Goal: Task Accomplishment & Management: Complete application form

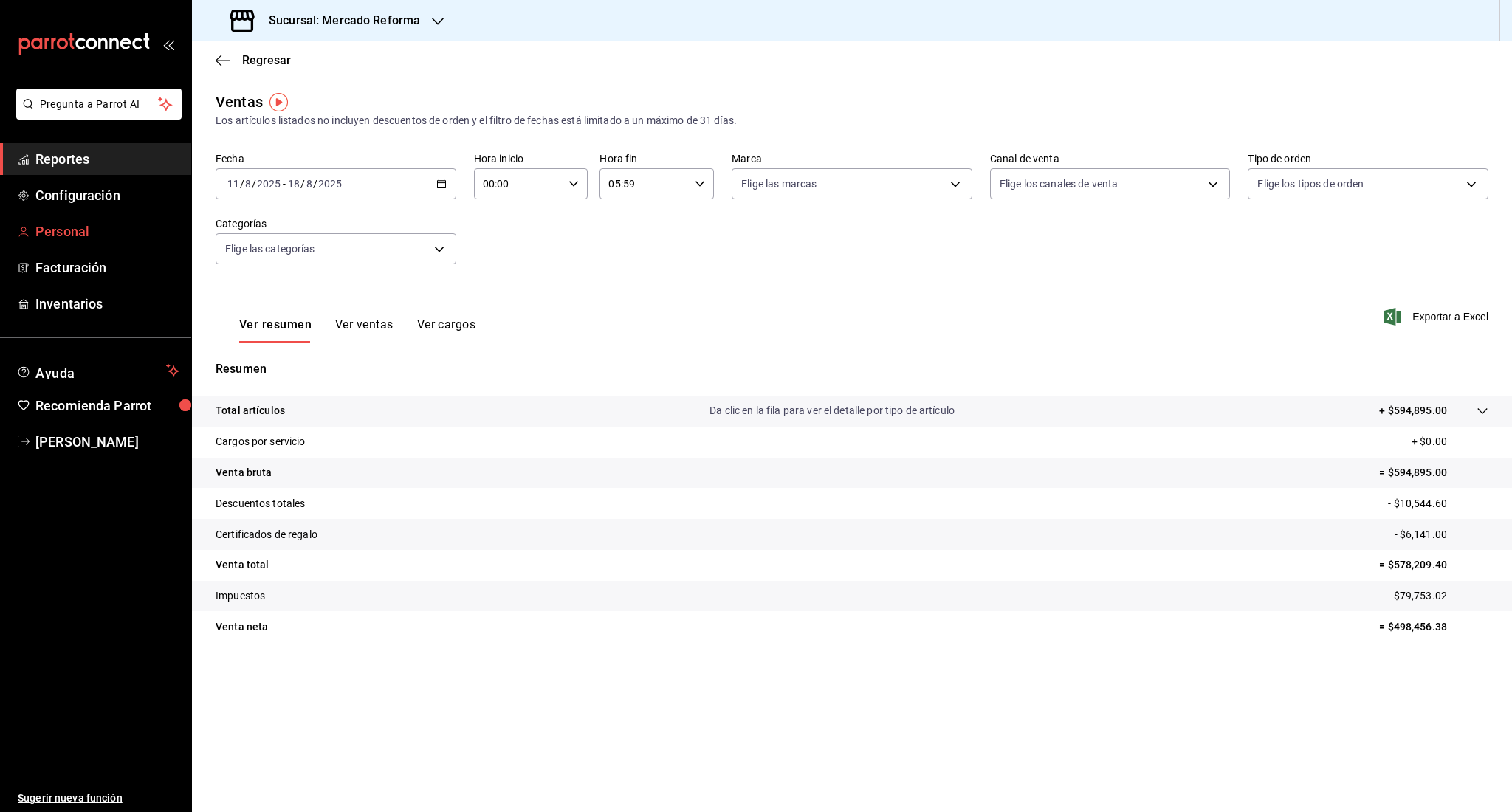
click at [77, 221] on span "Personal" at bounding box center [107, 231] width 144 height 20
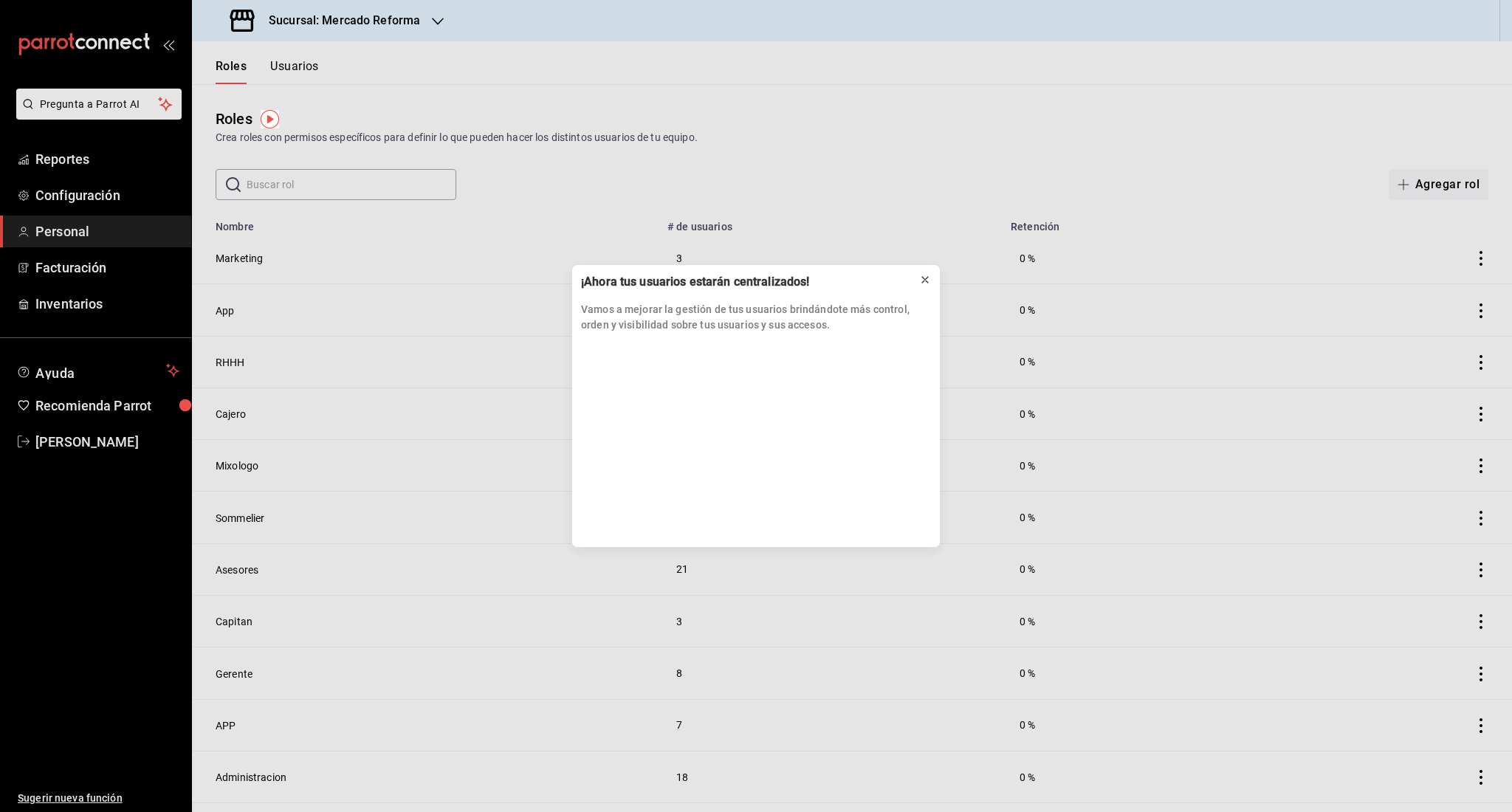
click at [927, 282] on icon at bounding box center [925, 280] width 5 height 5
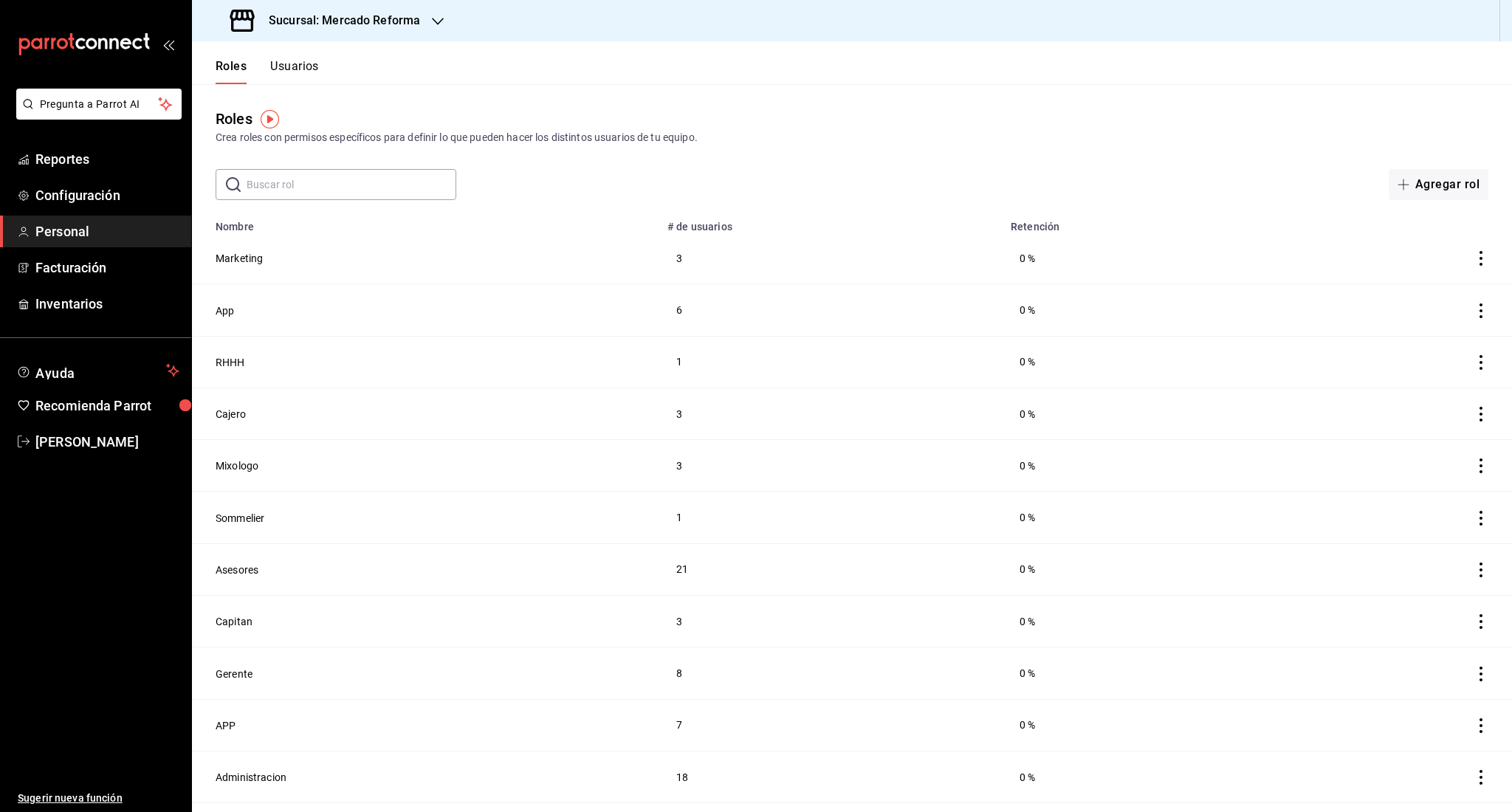
click at [280, 68] on button "Usuarios" at bounding box center [294, 71] width 48 height 25
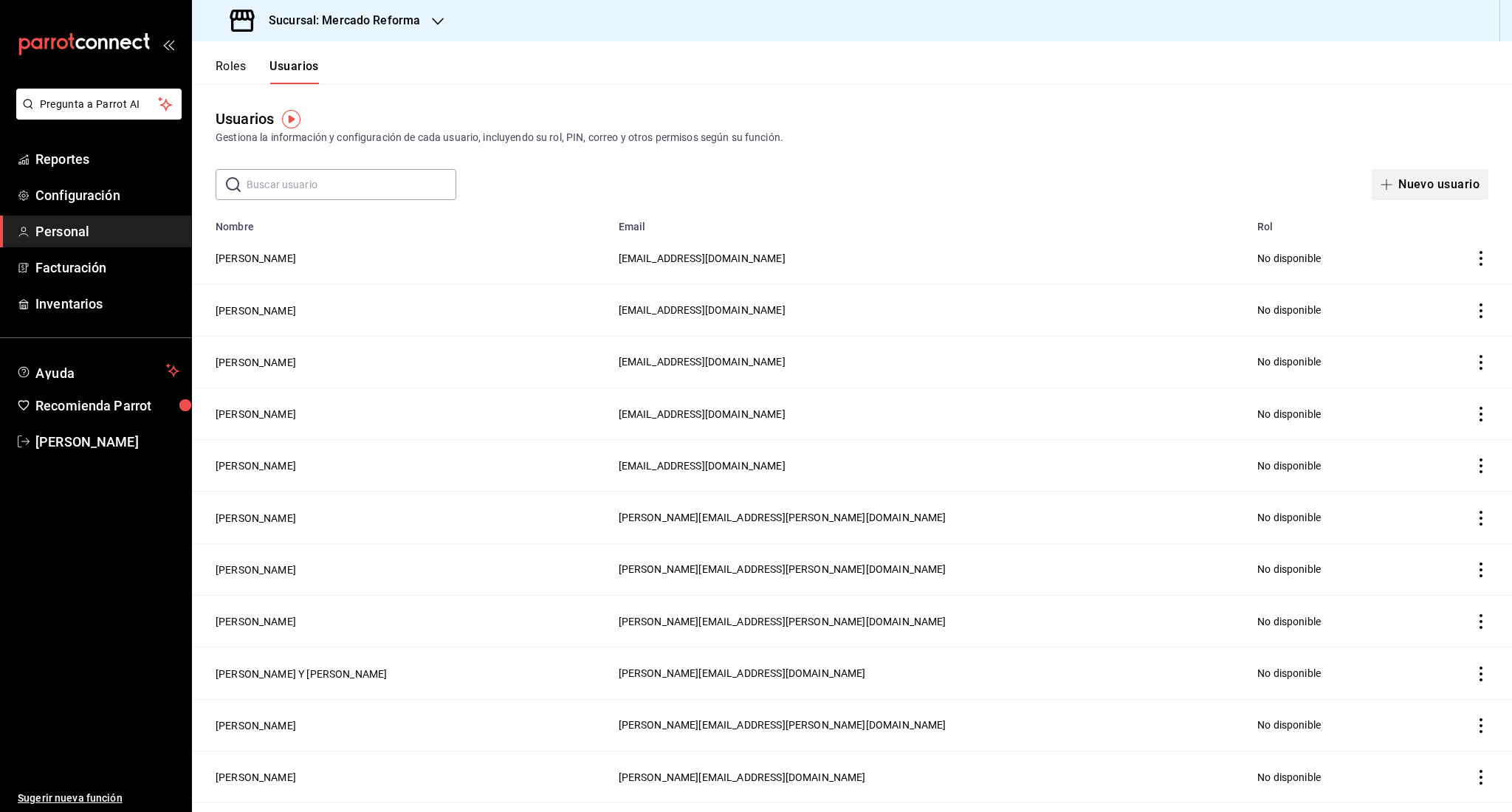
click at [1421, 194] on button "Nuevo usuario" at bounding box center [1431, 185] width 117 height 31
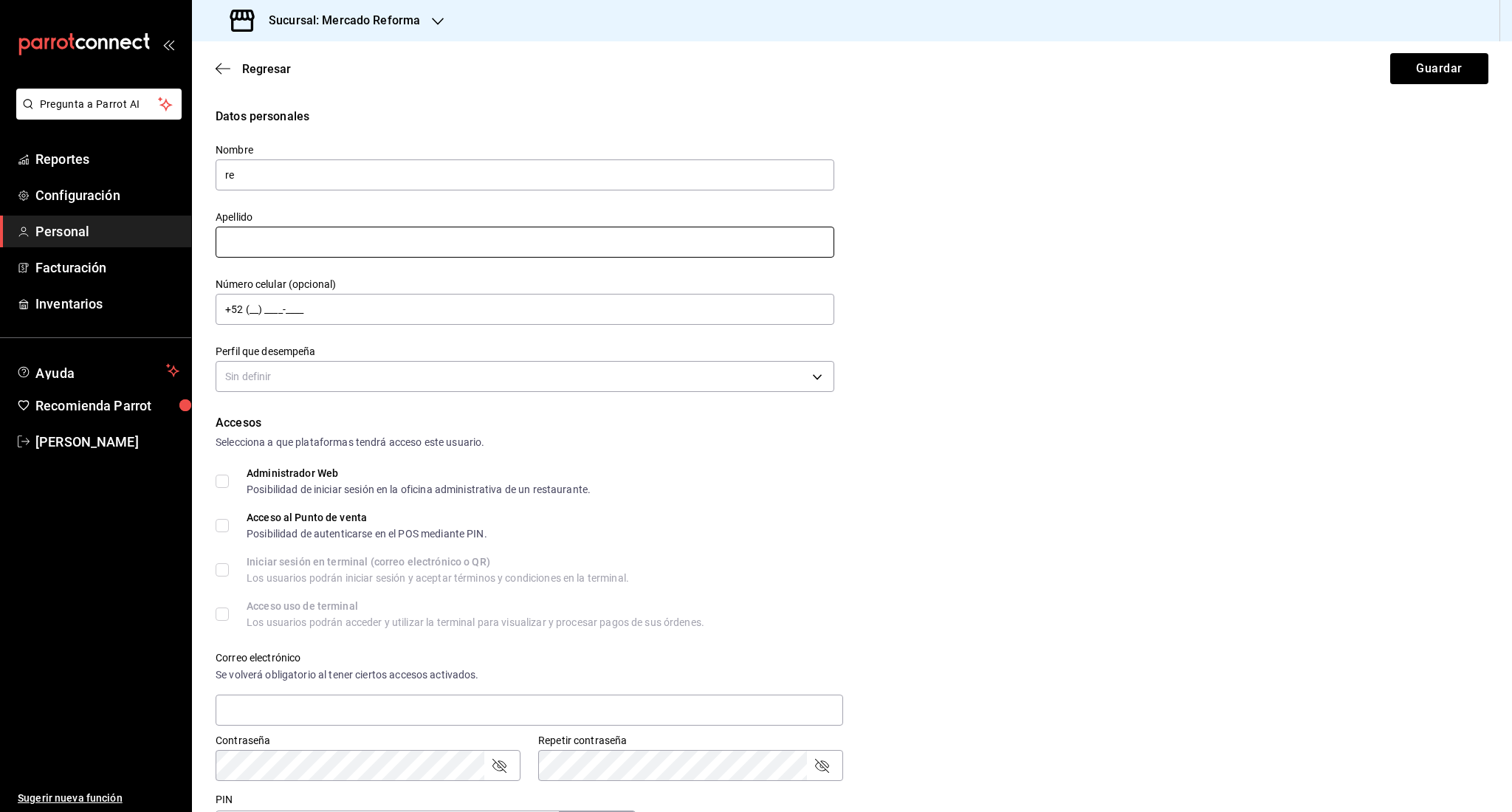
type input "r"
type input "RECEPCION"
type input "REFORMA"
click at [286, 382] on body "Pregunta a Parrot AI Reportes Configuración Personal Facturación Inventarios Ay…" at bounding box center [756, 406] width 1512 height 812
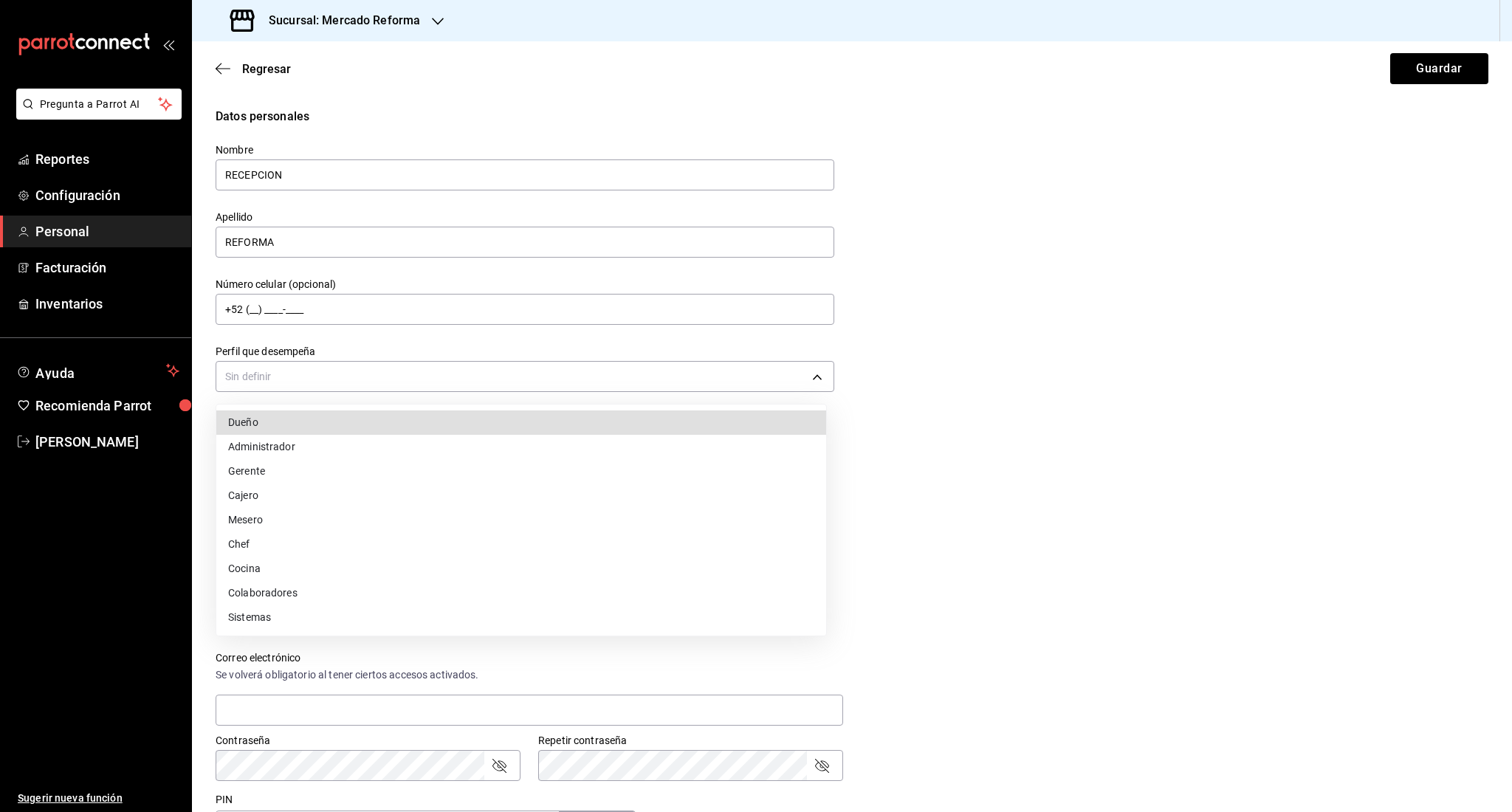
click at [288, 510] on li "Mesero" at bounding box center [521, 519] width 610 height 25
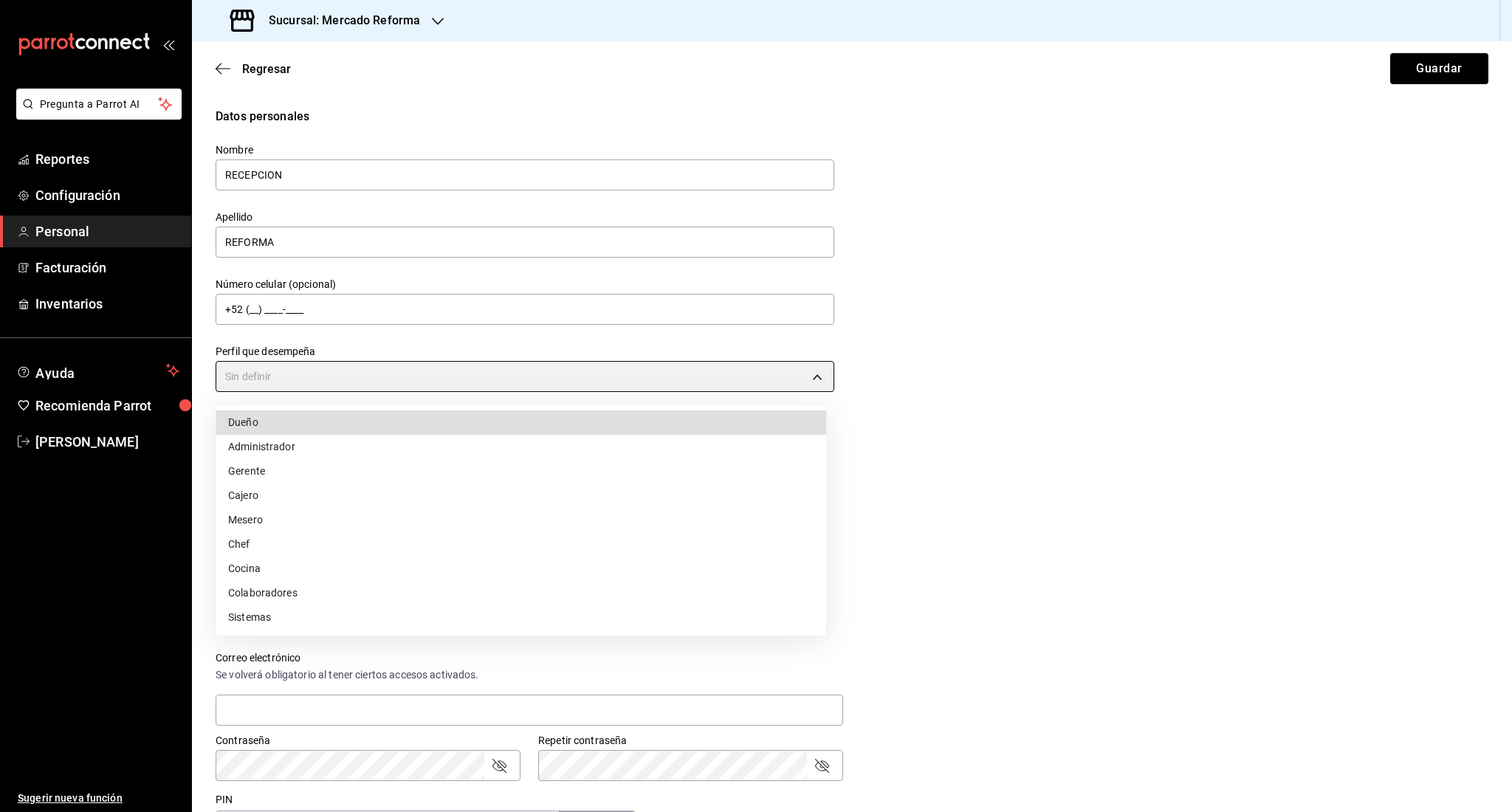
type input "WAITER"
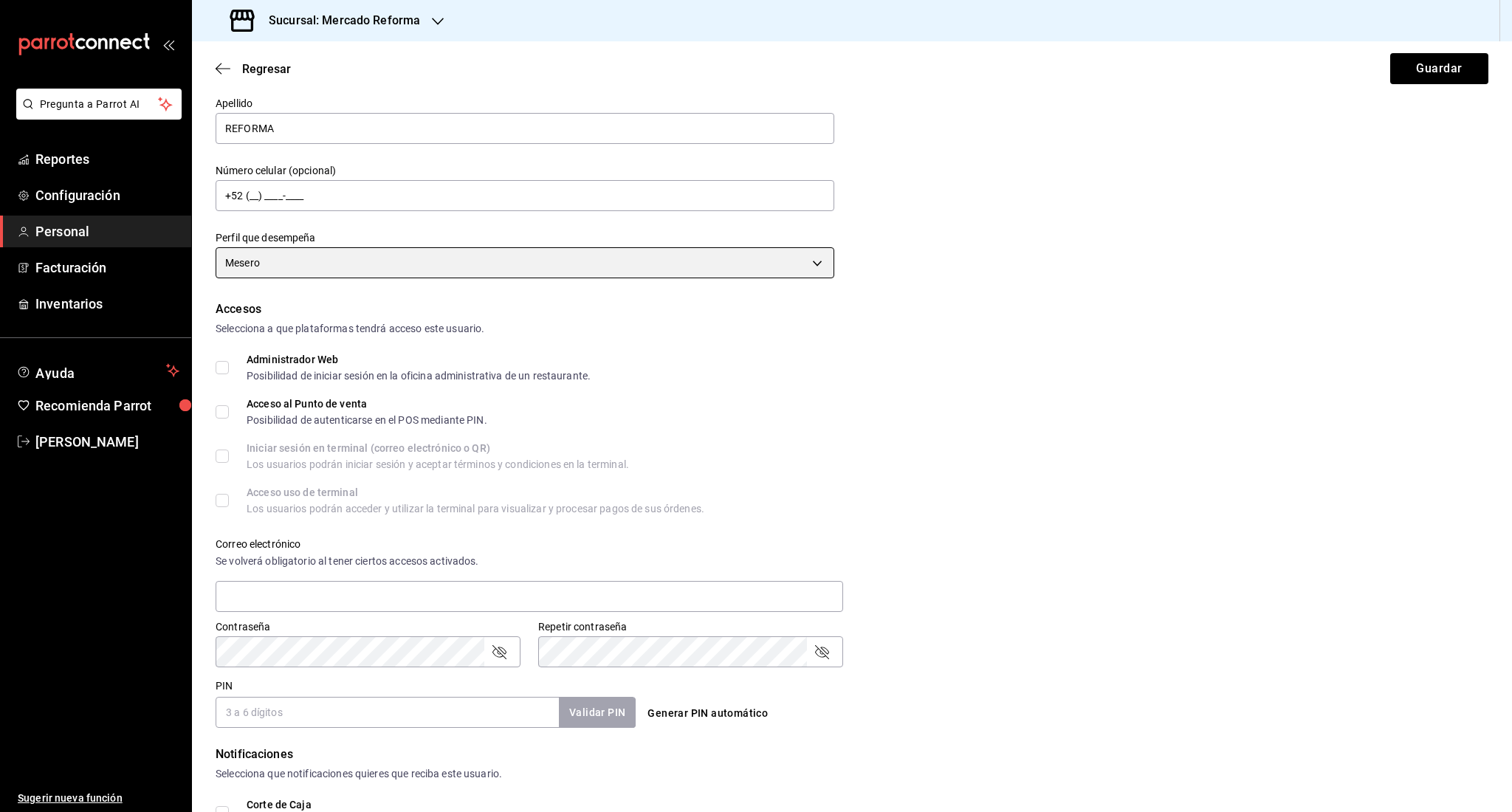
scroll to position [121, 0]
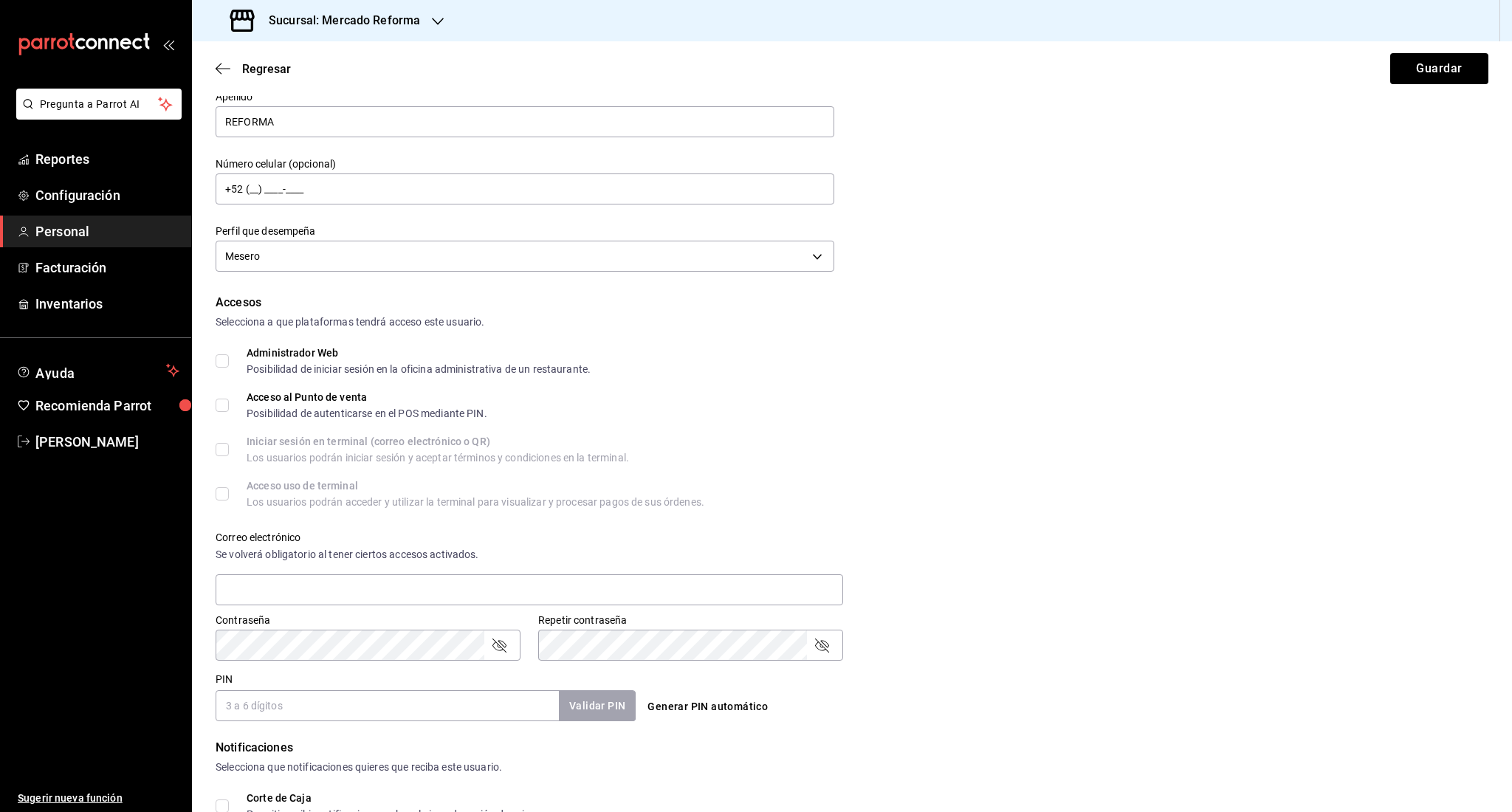
click at [228, 404] on input "Acceso al Punto de venta Posibilidad de autenticarse en el POS mediante PIN." at bounding box center [222, 405] width 14 height 14
checkbox input "true"
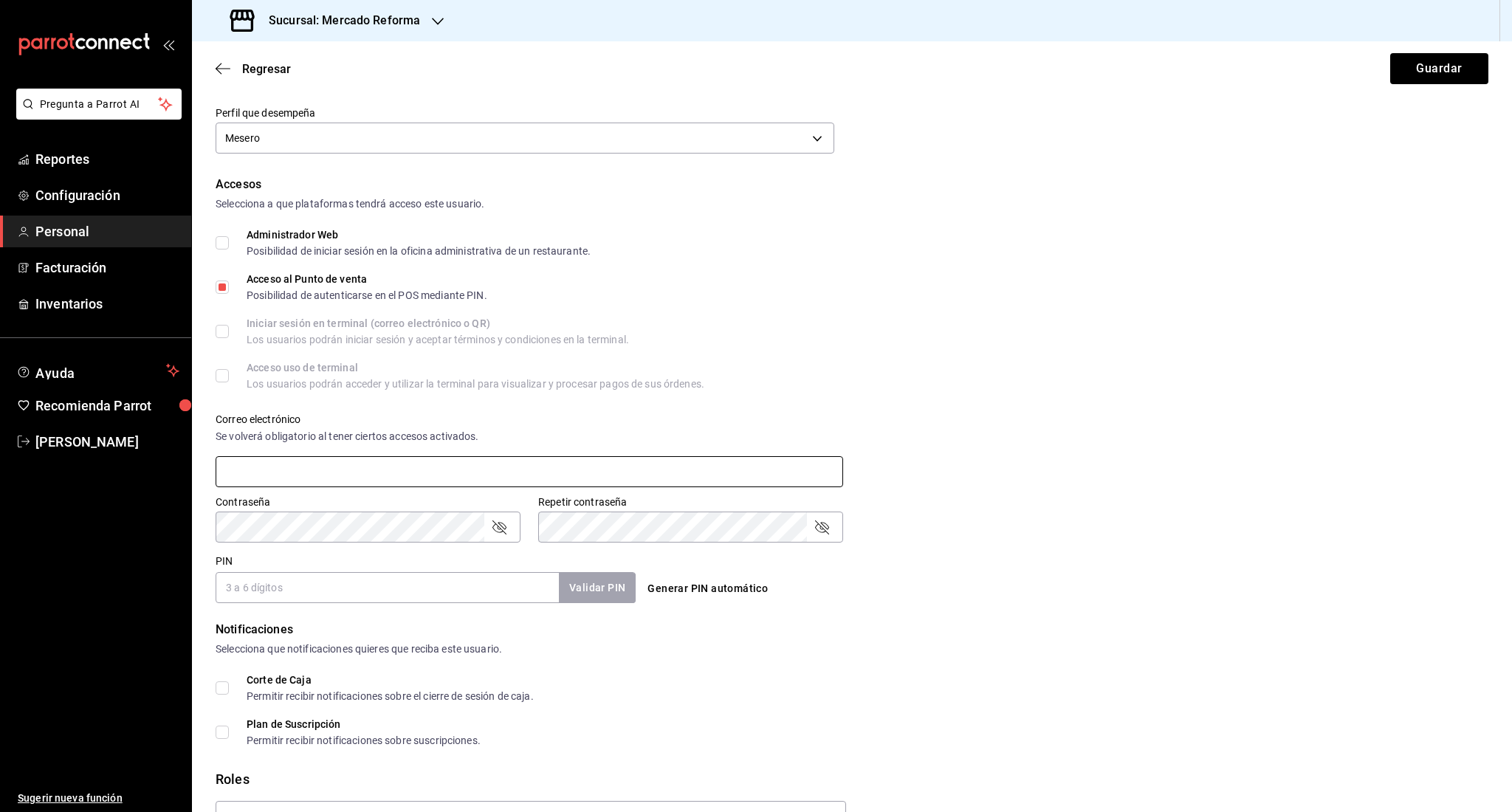
scroll to position [240, 0]
click at [298, 584] on input "PIN" at bounding box center [387, 585] width 343 height 31
type input "7777"
click at [589, 588] on button "Validar PIN" at bounding box center [597, 585] width 79 height 32
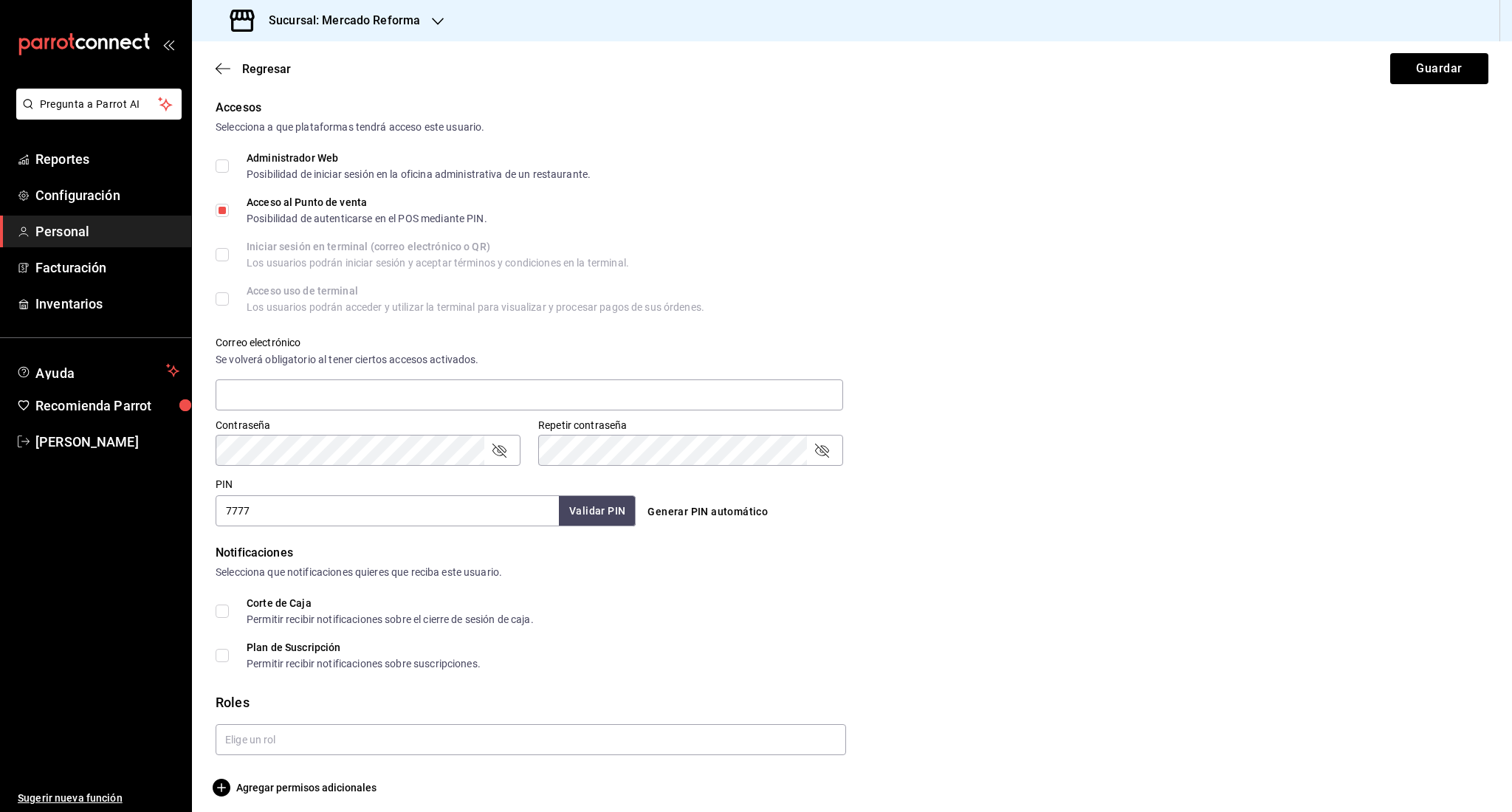
scroll to position [322, 0]
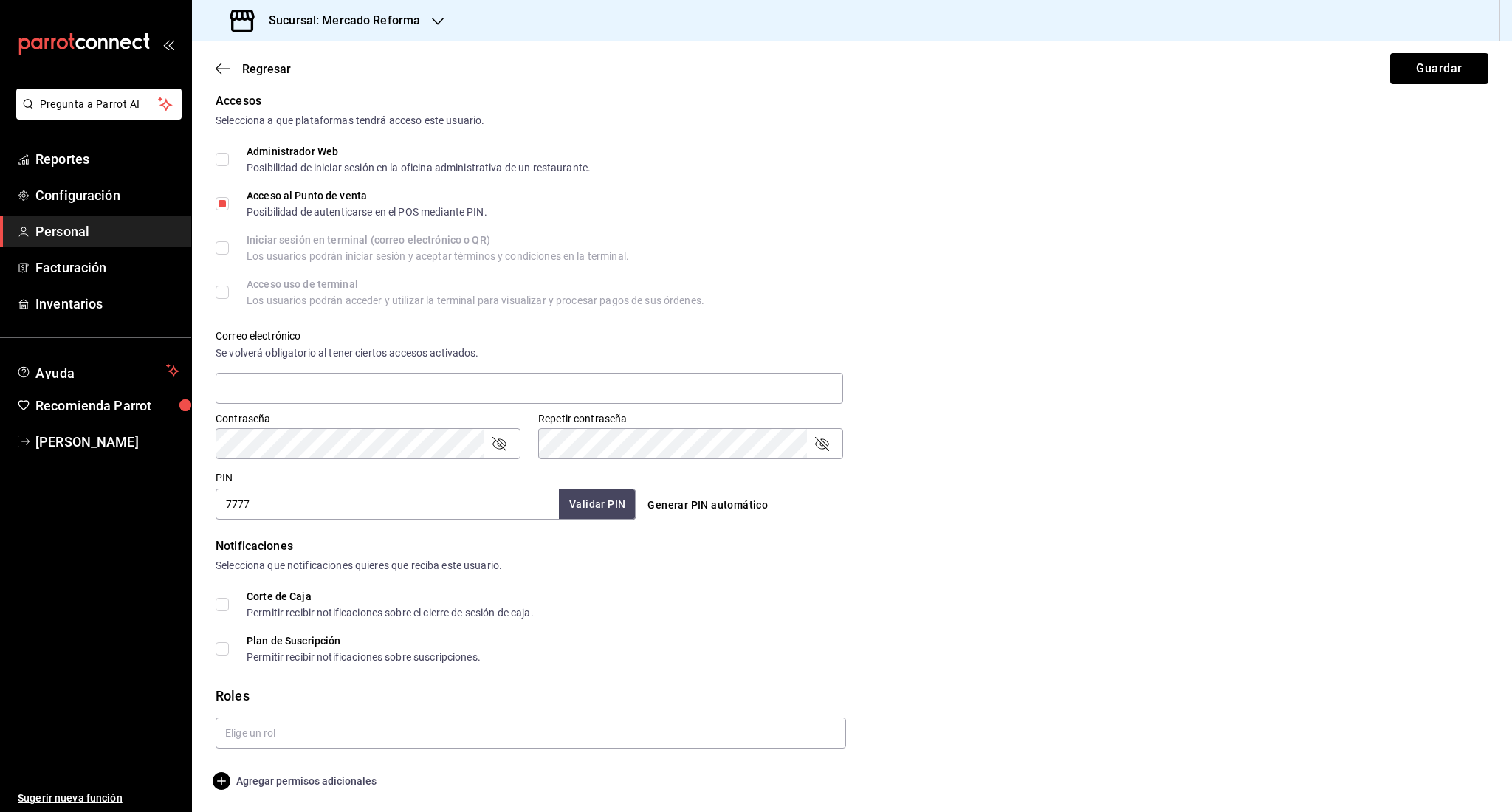
click at [254, 772] on span "Agregar permisos adicionales" at bounding box center [296, 780] width 161 height 17
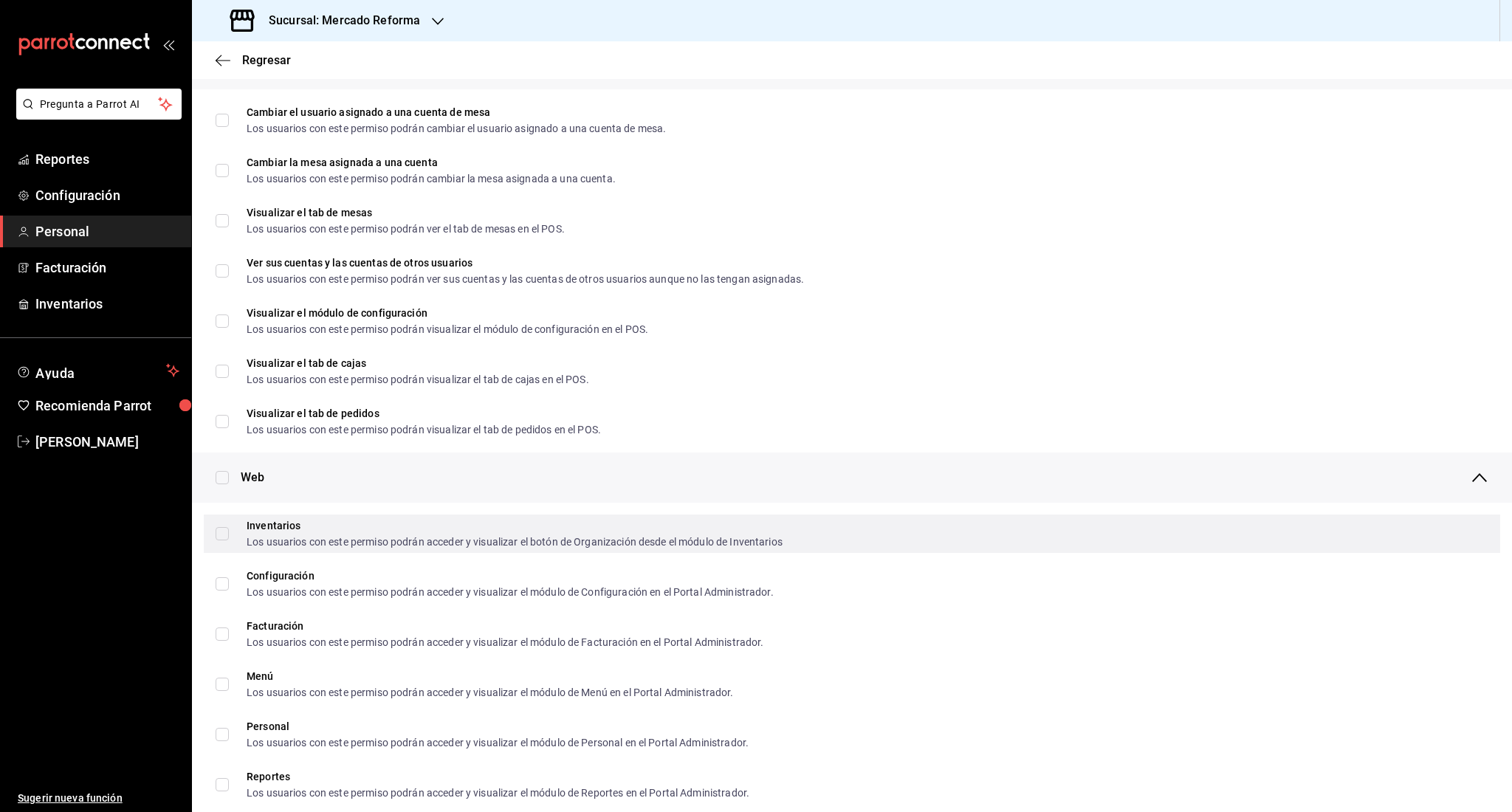
scroll to position [0, 0]
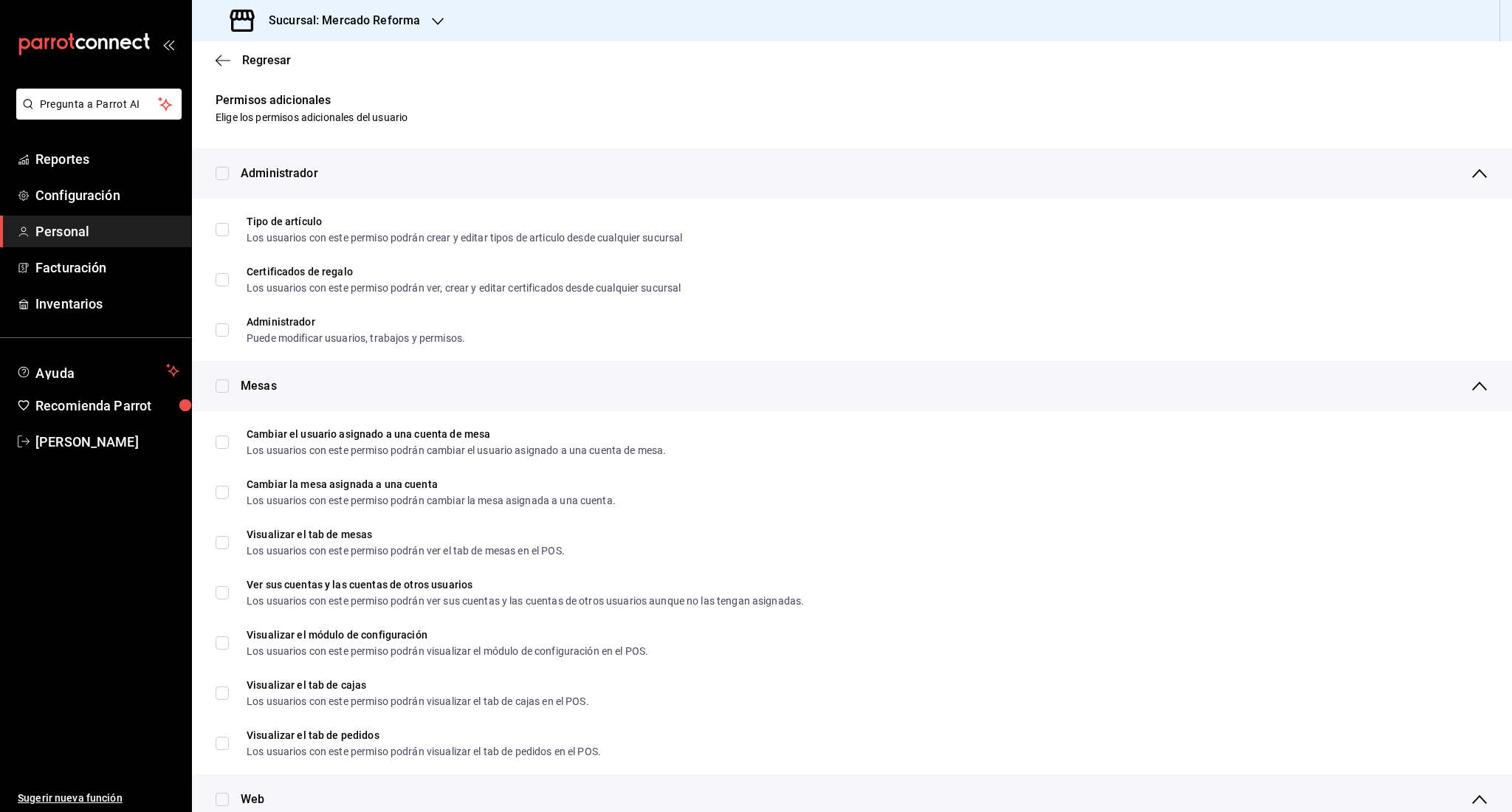
click at [220, 52] on div "Regresar" at bounding box center [852, 59] width 1320 height 37
click at [220, 62] on icon "button" at bounding box center [223, 60] width 15 height 14
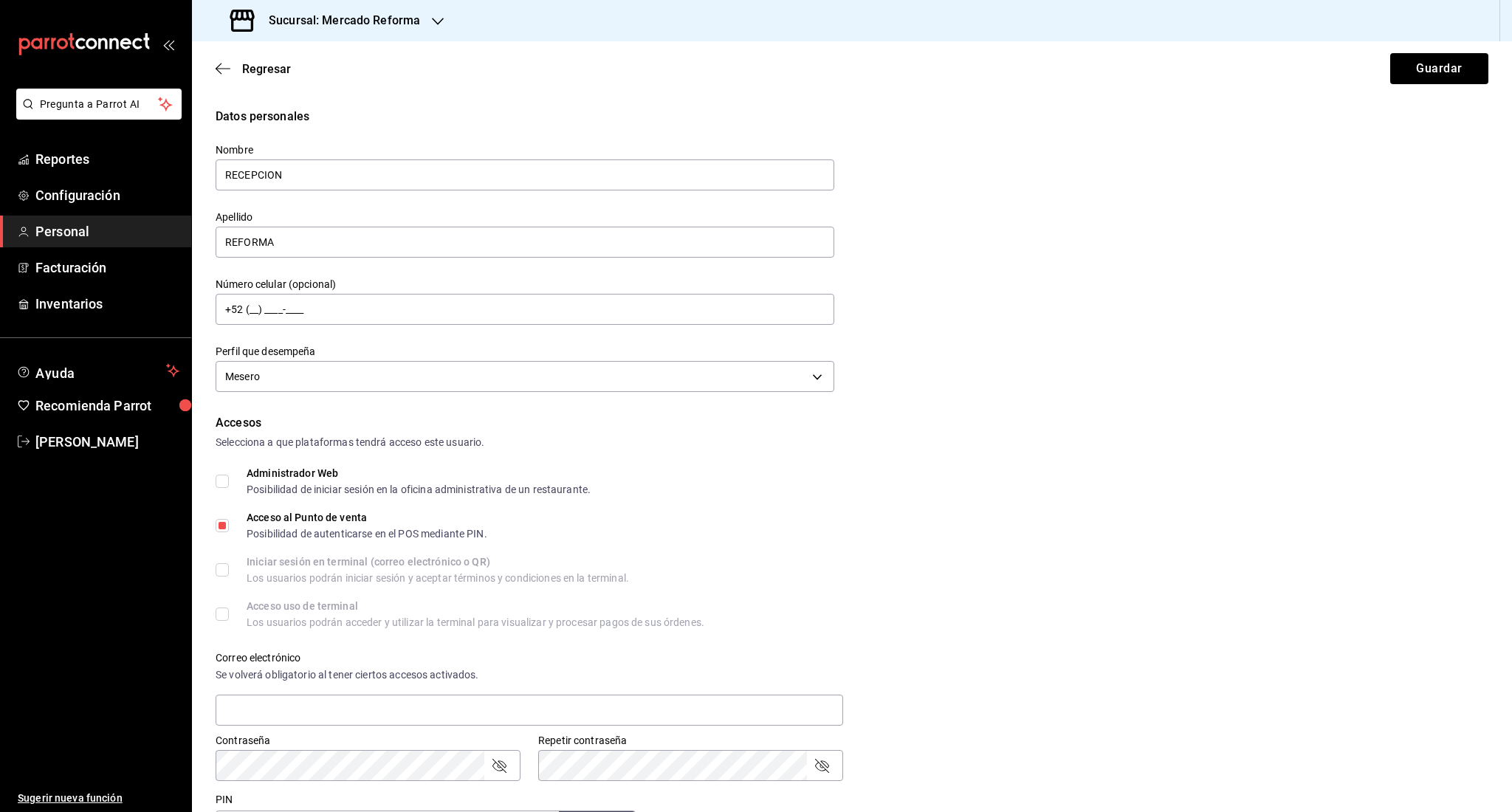
scroll to position [322, 0]
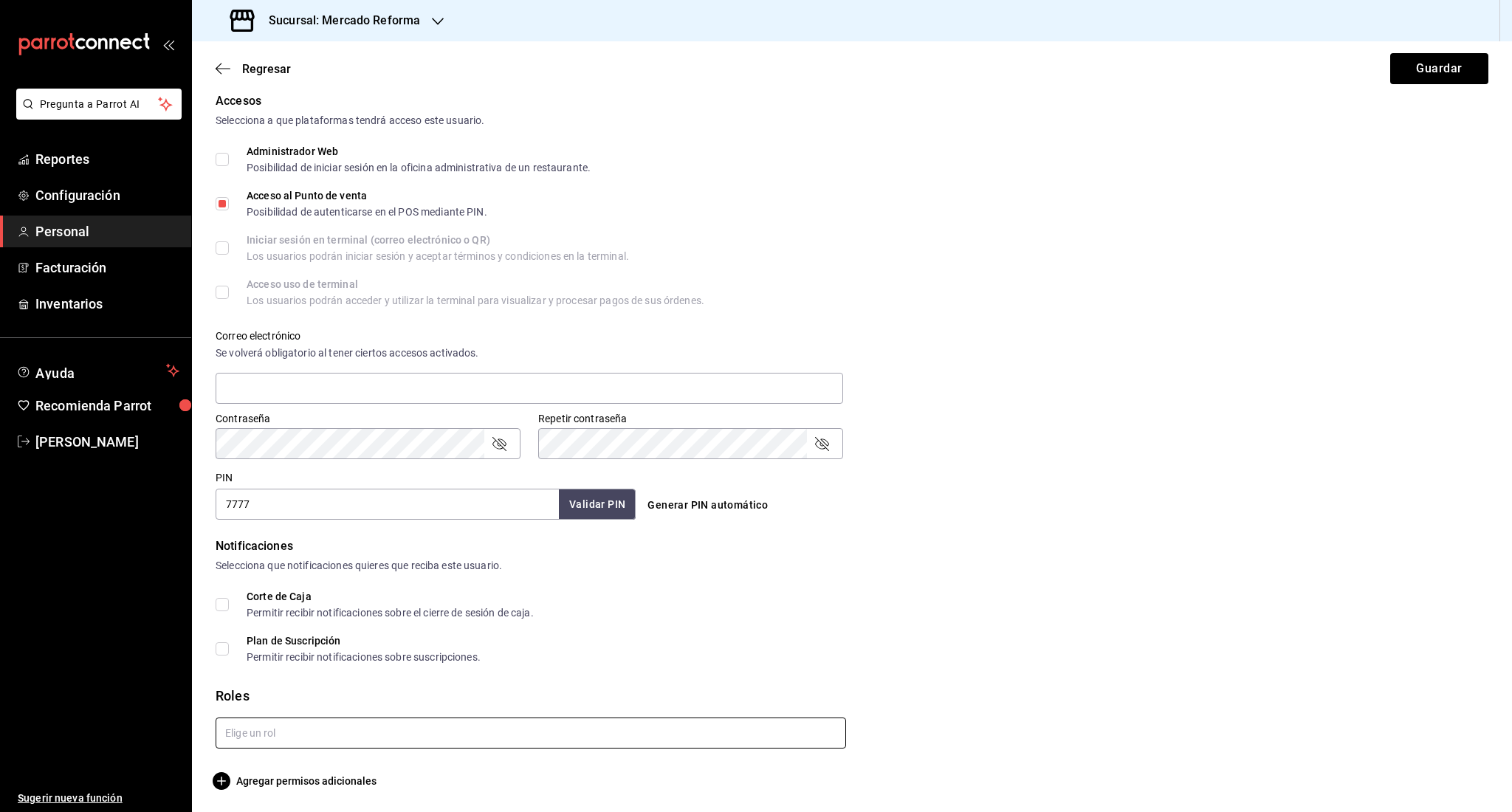
click at [258, 738] on input "text" at bounding box center [531, 733] width 630 height 31
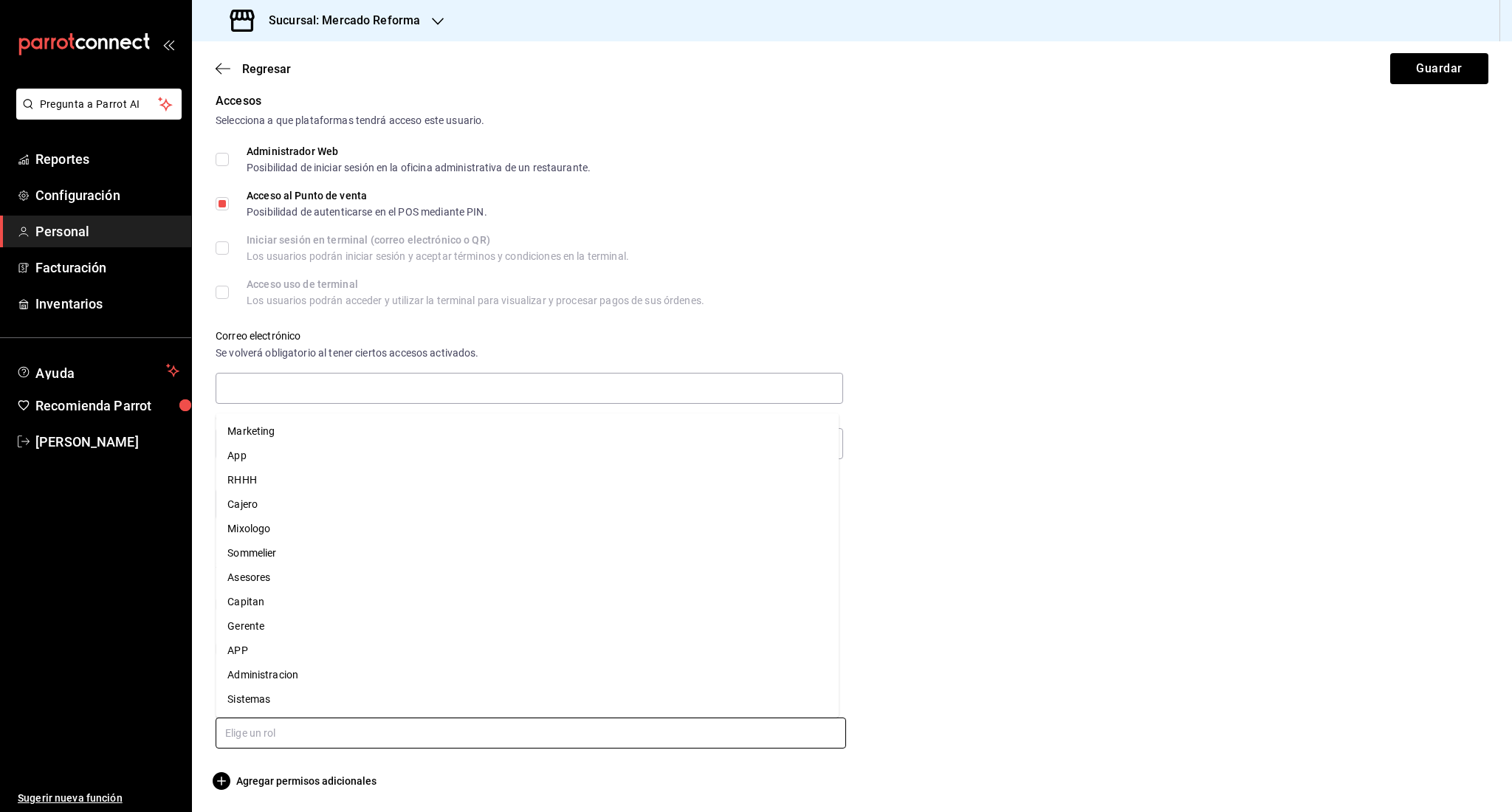
click at [343, 581] on li "Asesores" at bounding box center [527, 577] width 623 height 25
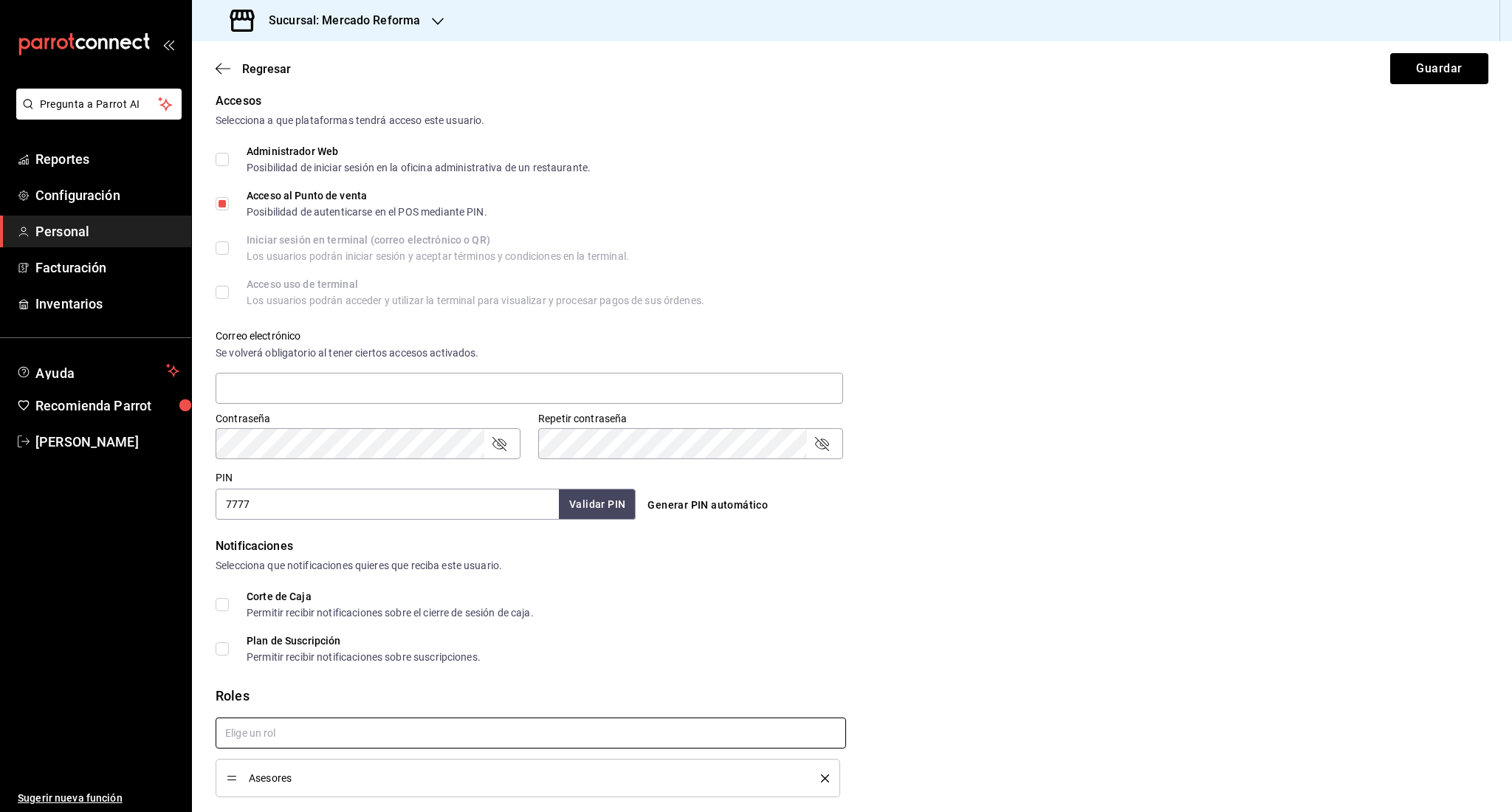
scroll to position [370, 0]
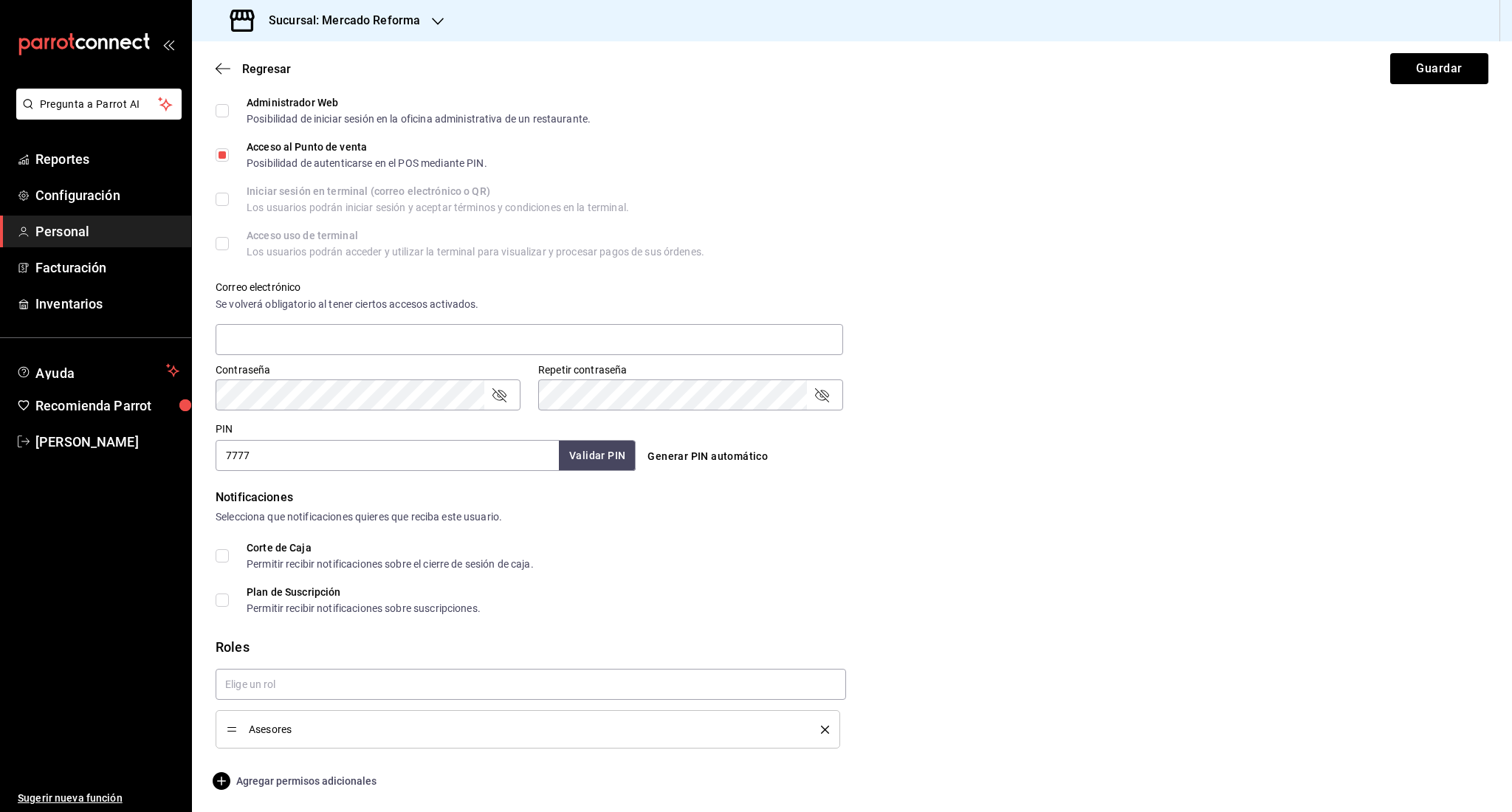
click at [316, 783] on span "Agregar permisos adicionales" at bounding box center [296, 780] width 161 height 17
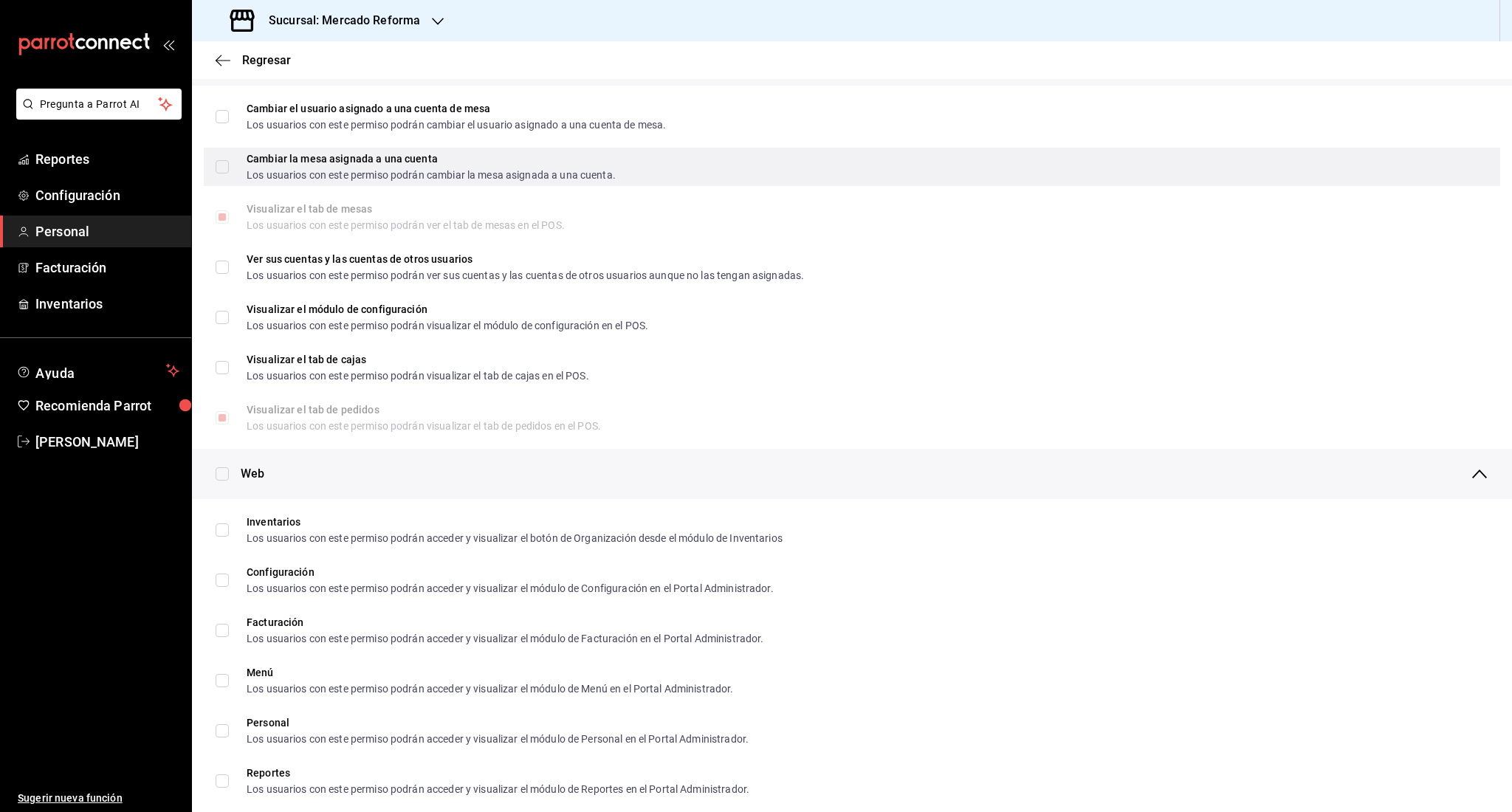
scroll to position [326, 0]
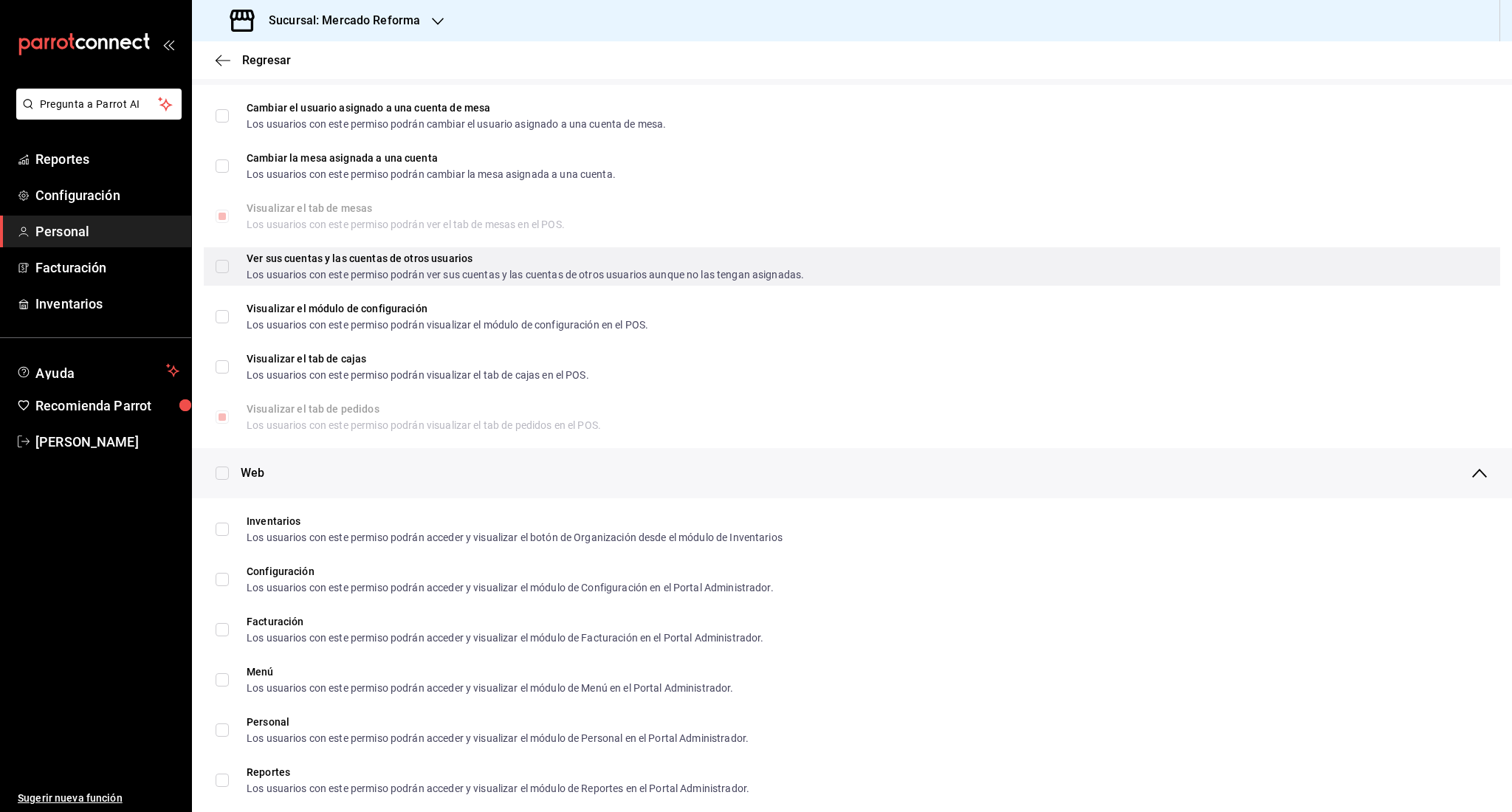
click at [228, 260] on input "Ver sus cuentas y las cuentas de otros usuarios Los usuarios con este permiso p…" at bounding box center [222, 266] width 14 height 14
checkbox input "true"
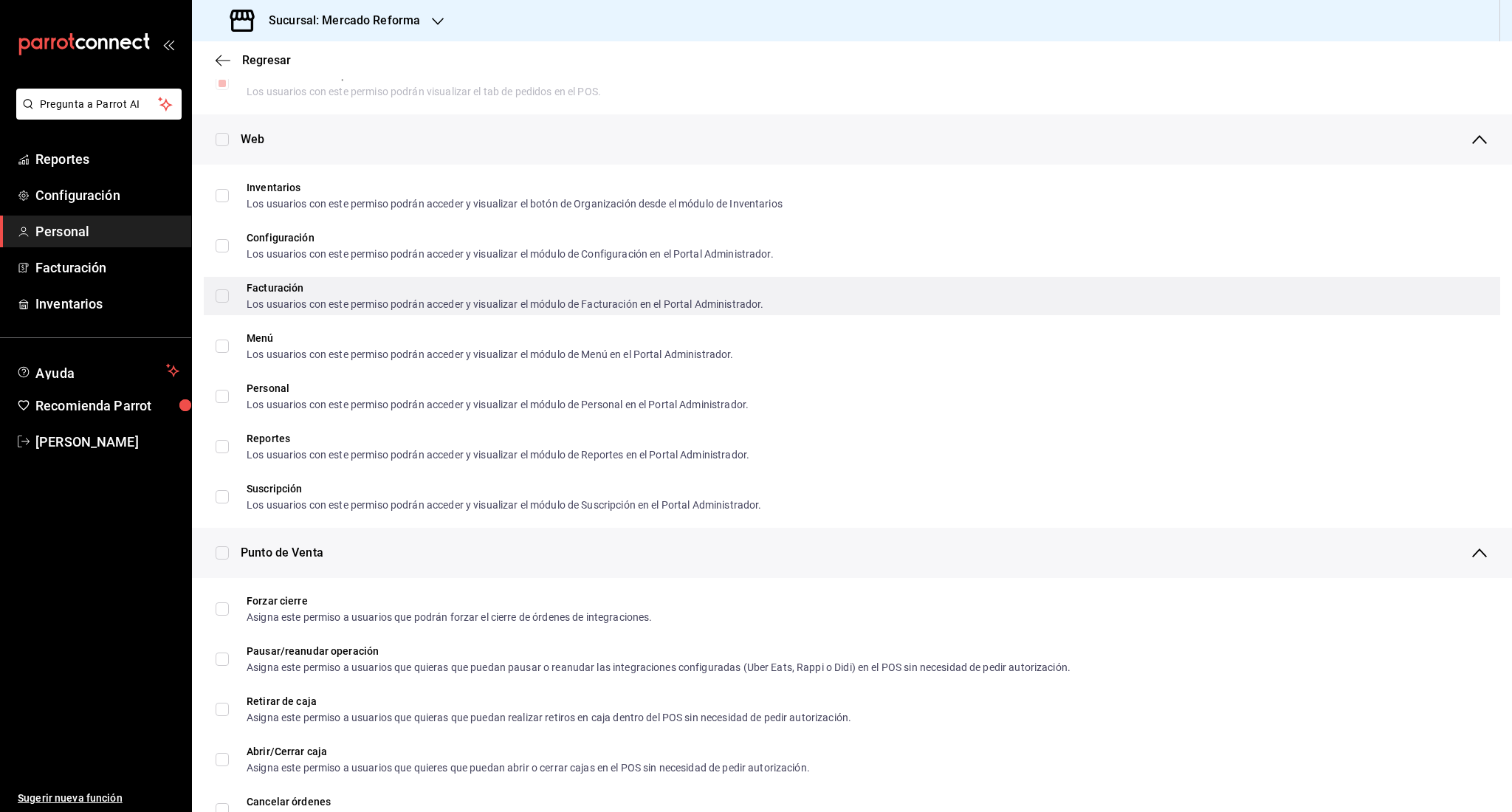
scroll to position [659, 0]
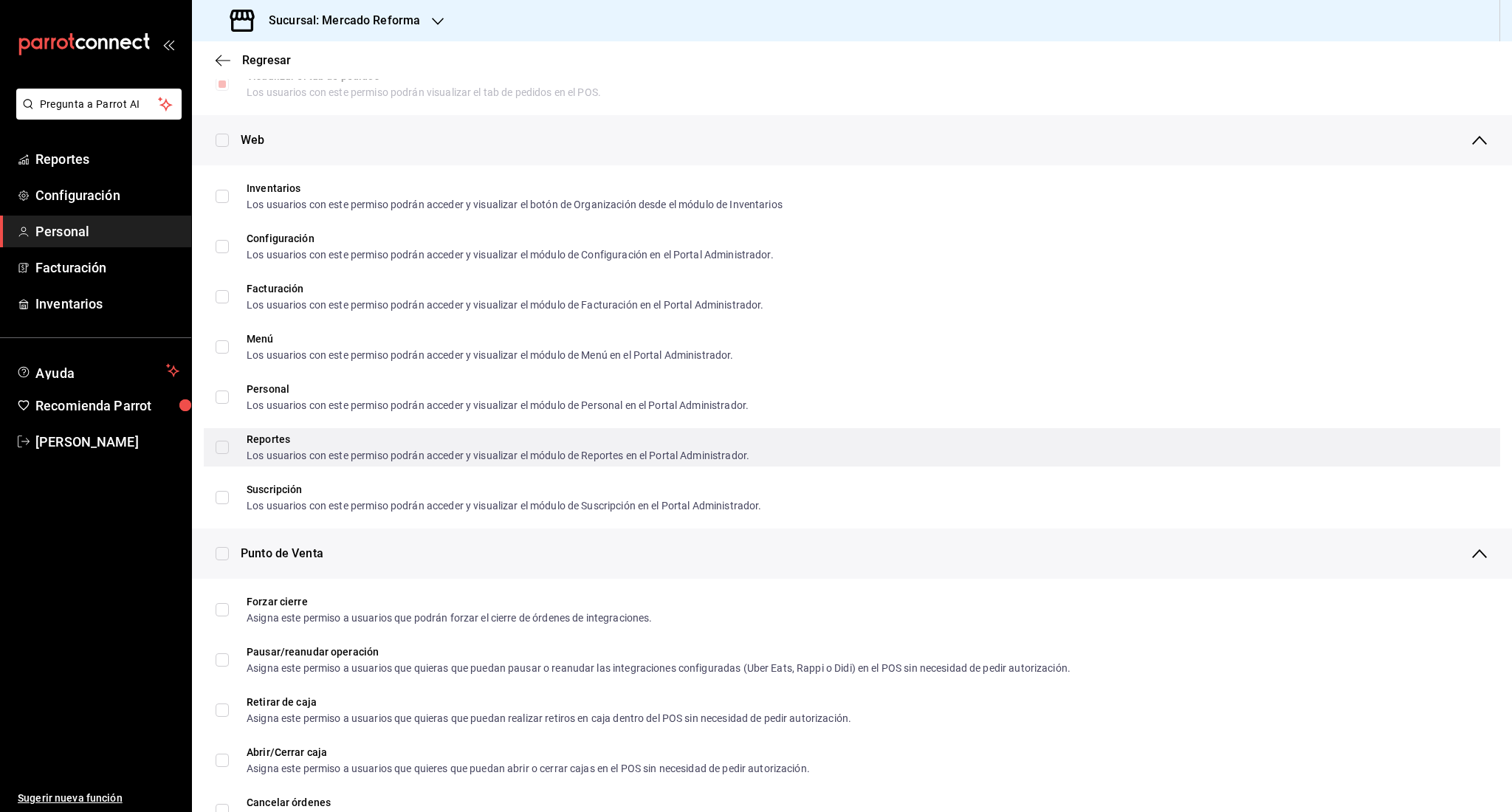
click at [250, 463] on div "Reportes Los usuarios con este permiso podrán acceder y visualizar el módulo de…" at bounding box center [853, 447] width 1297 height 38
checkbox input "true"
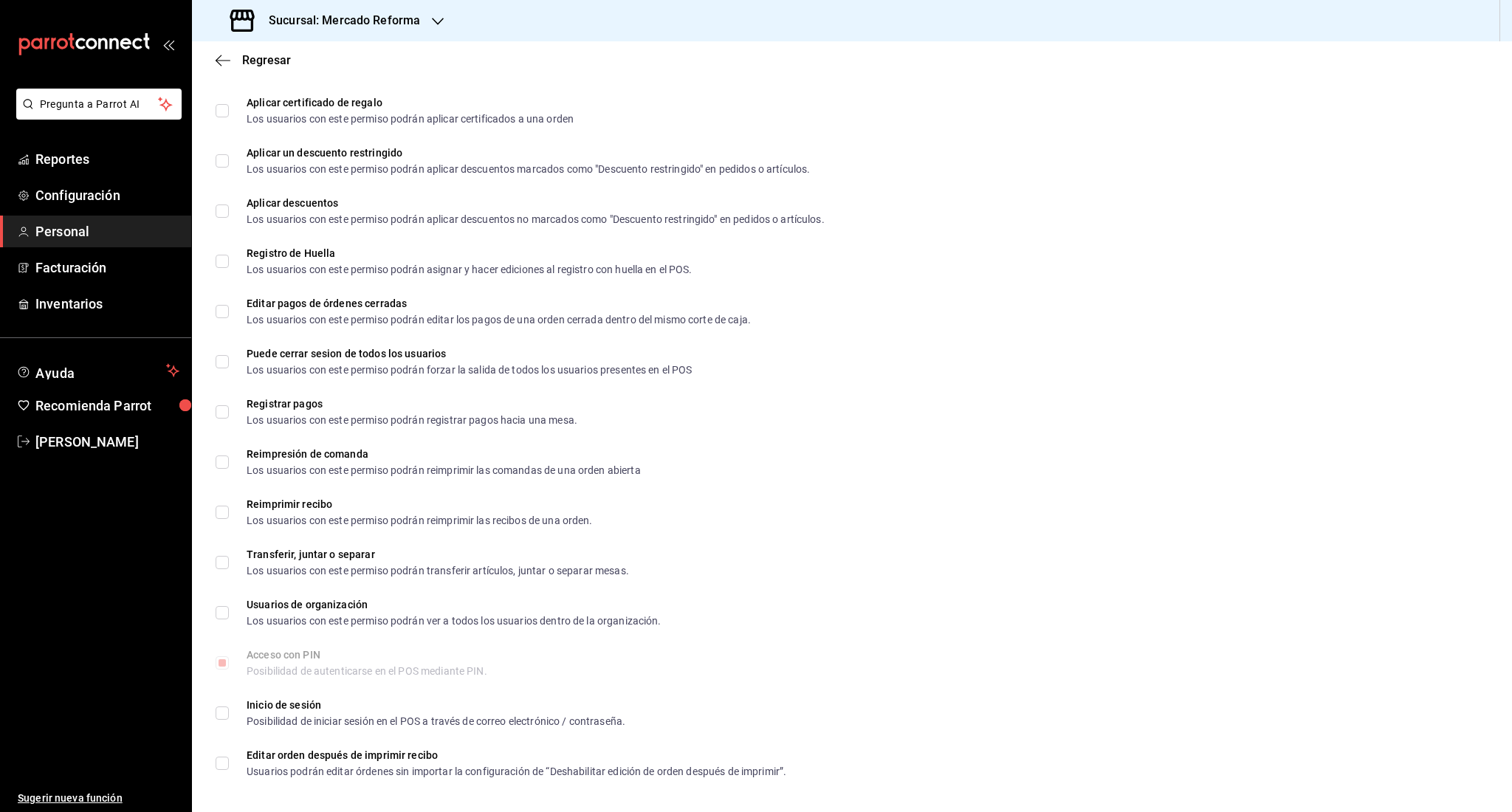
scroll to position [1815, 0]
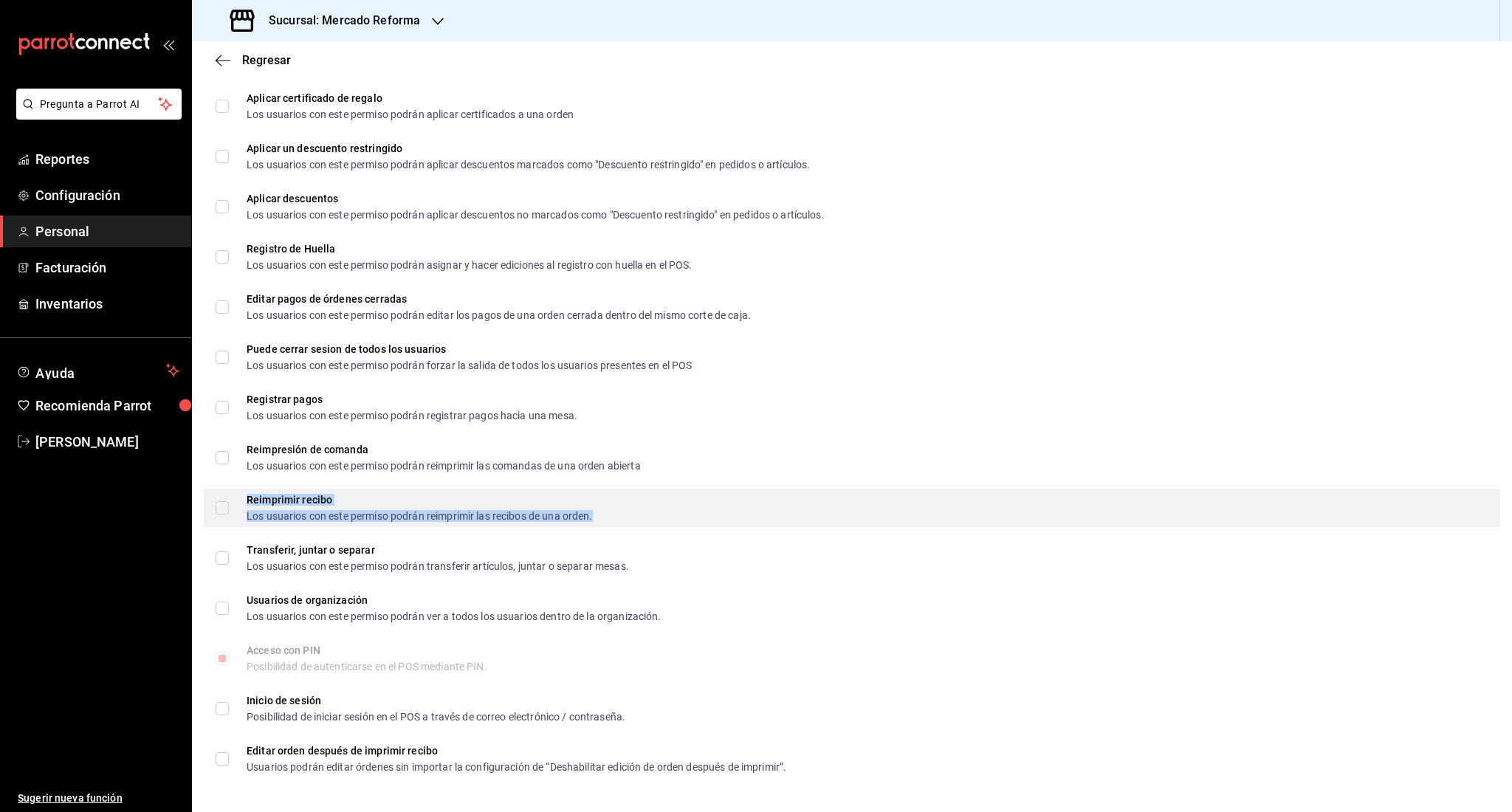
click at [371, 495] on div "Reimprimir recibo" at bounding box center [420, 499] width 347 height 10
checkbox input "true"
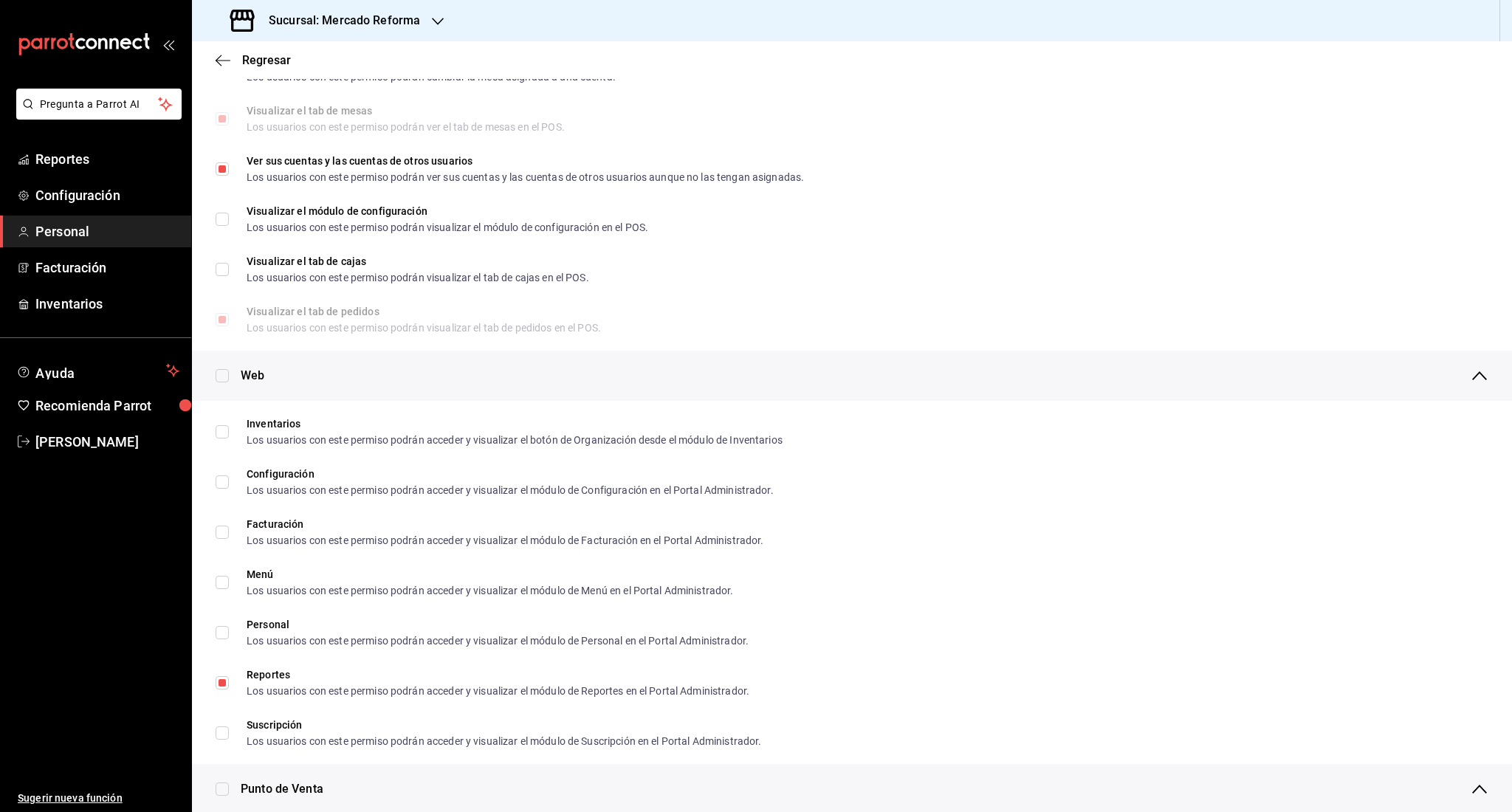
scroll to position [0, 0]
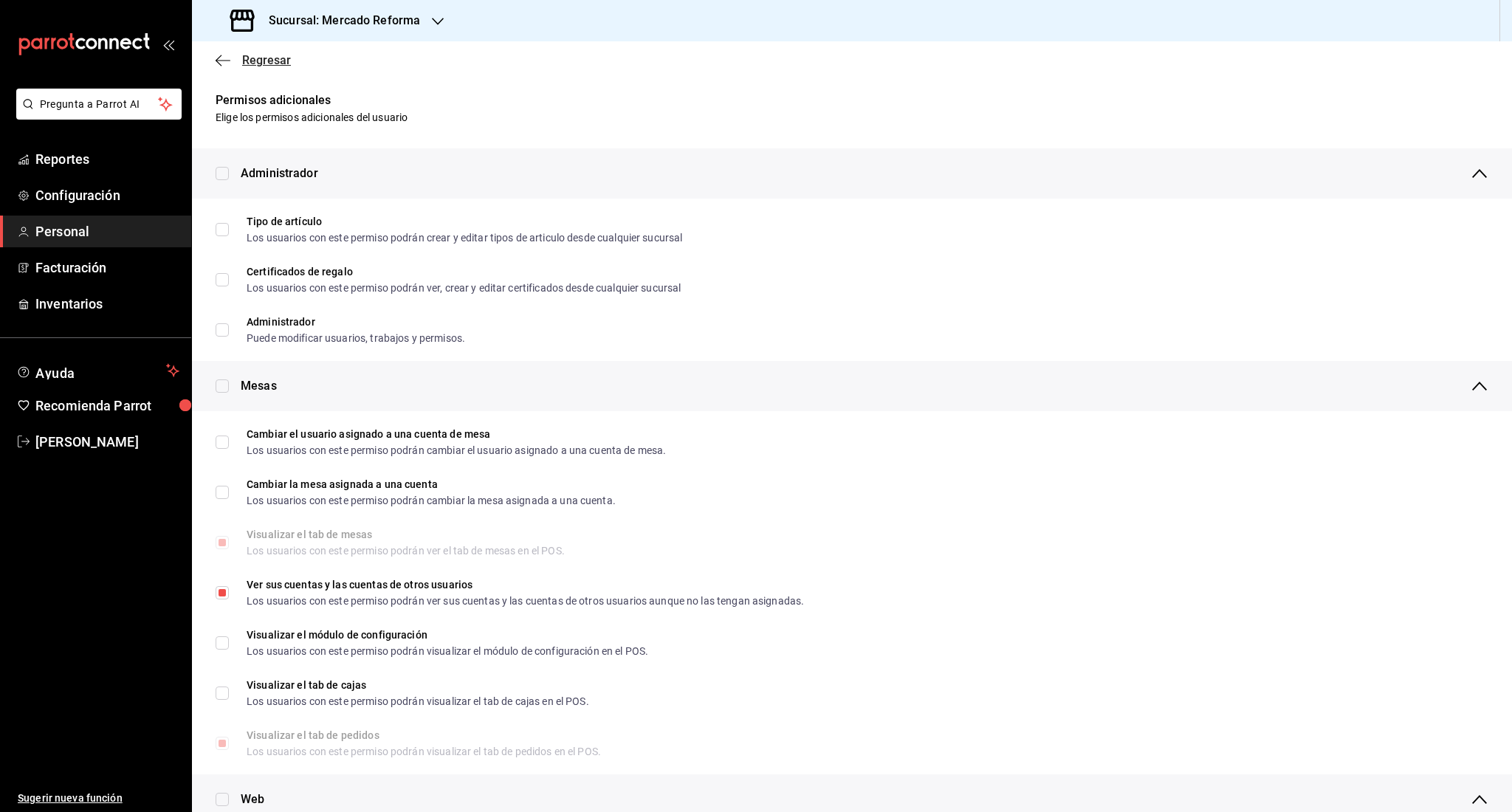
click at [227, 61] on icon "button" at bounding box center [223, 60] width 15 height 14
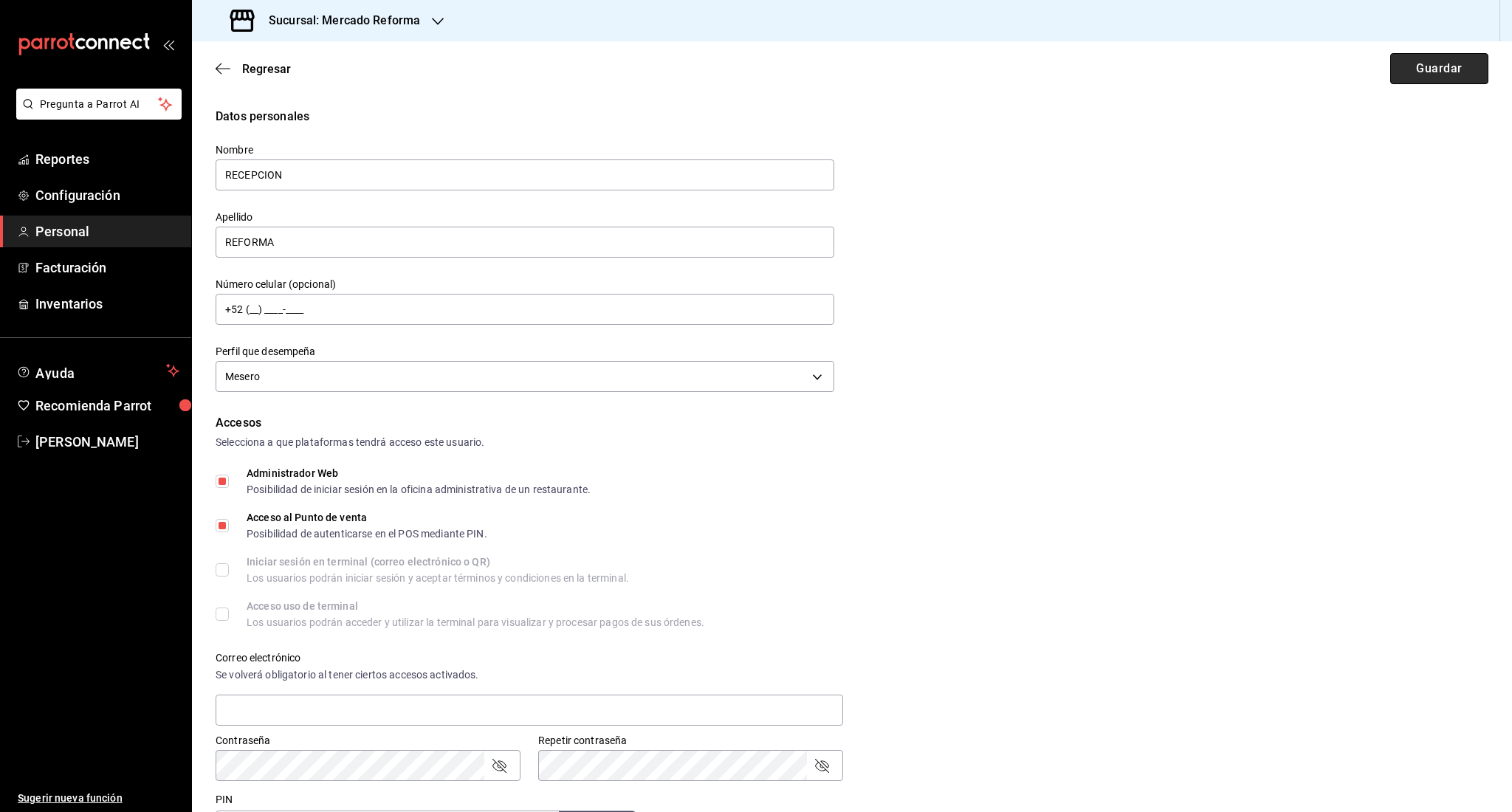
click at [1425, 77] on button "Guardar" at bounding box center [1439, 69] width 98 height 31
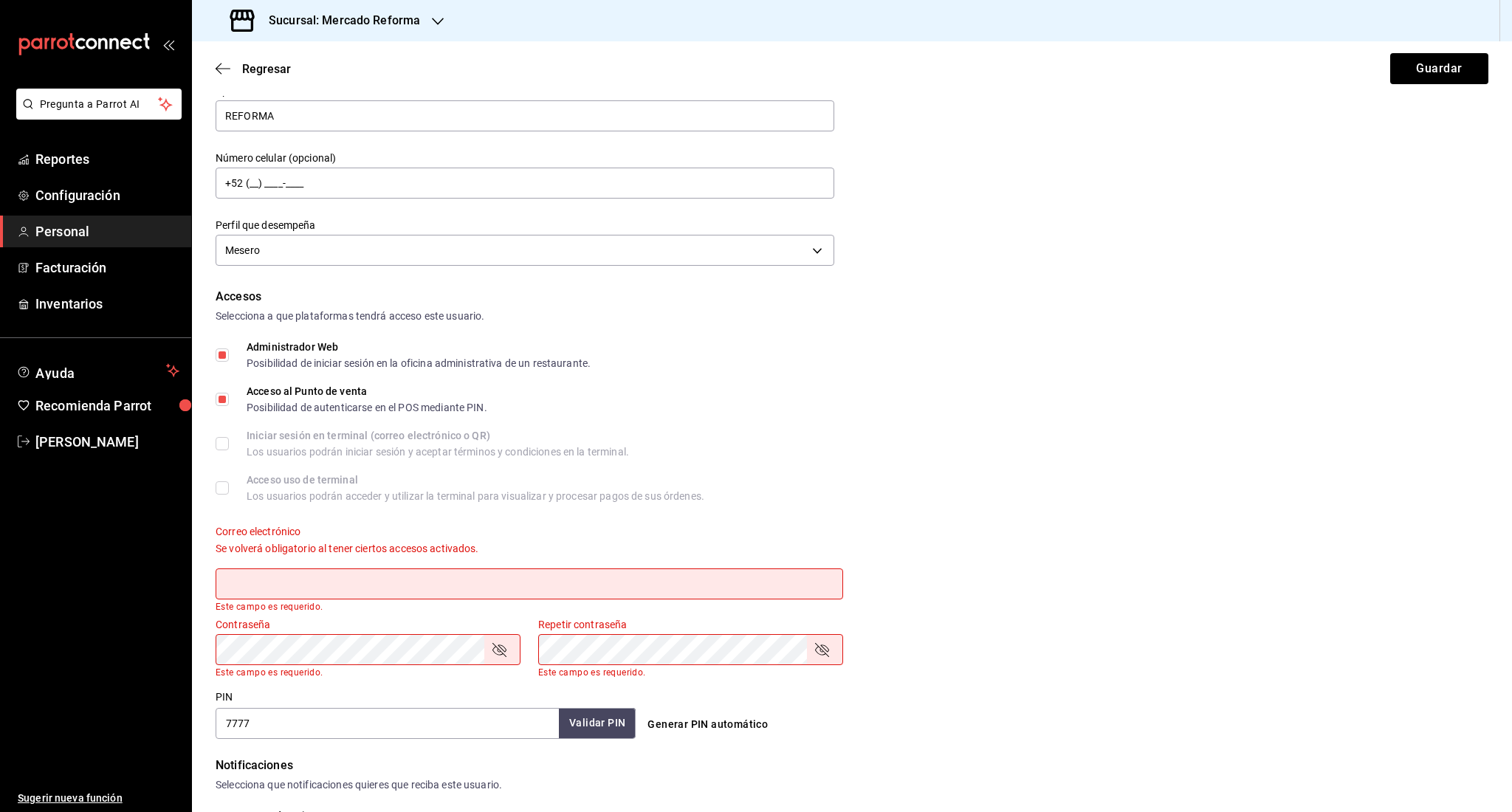
scroll to position [134, 0]
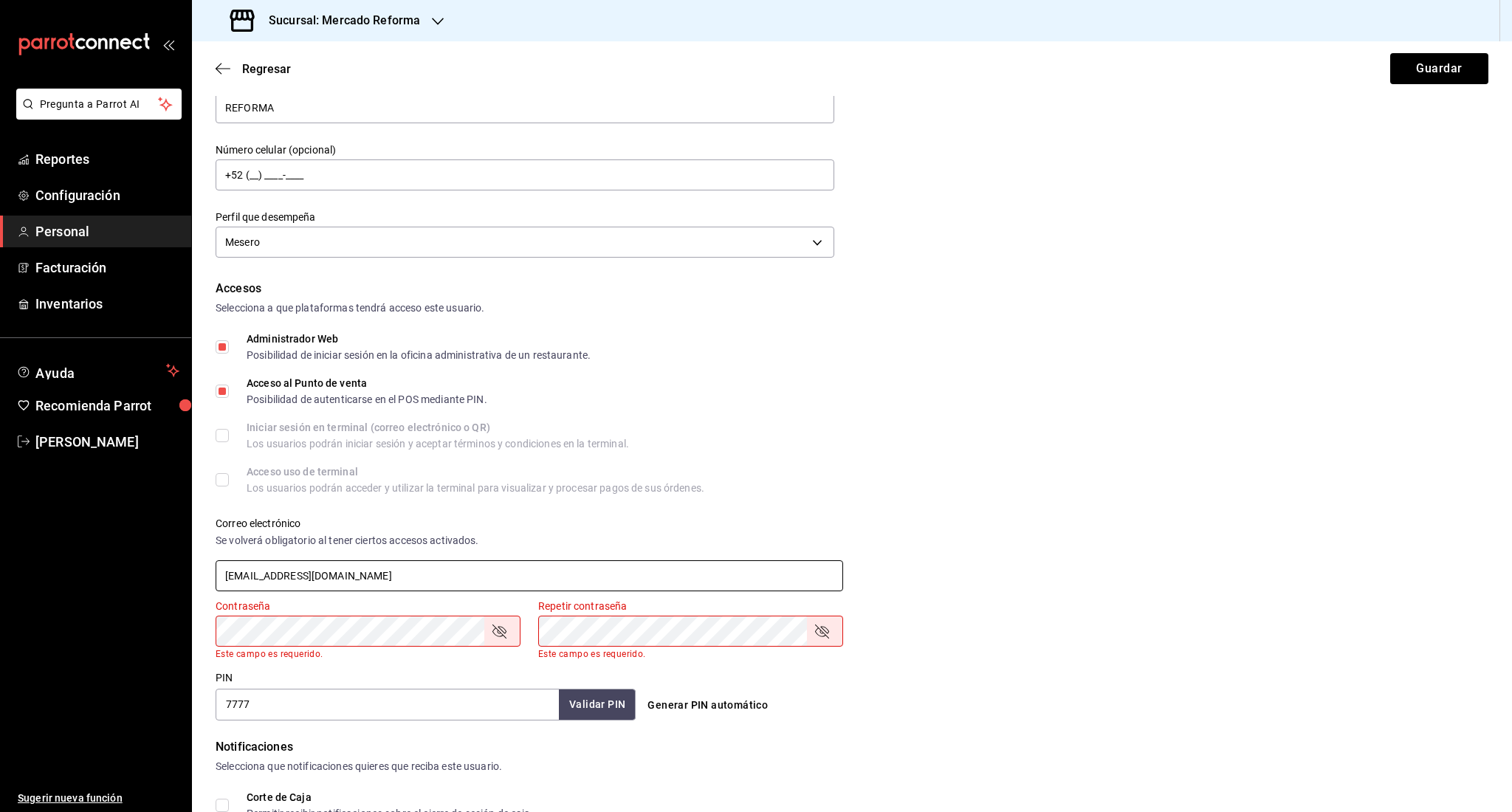
type input "[EMAIL_ADDRESS][DOMAIN_NAME]"
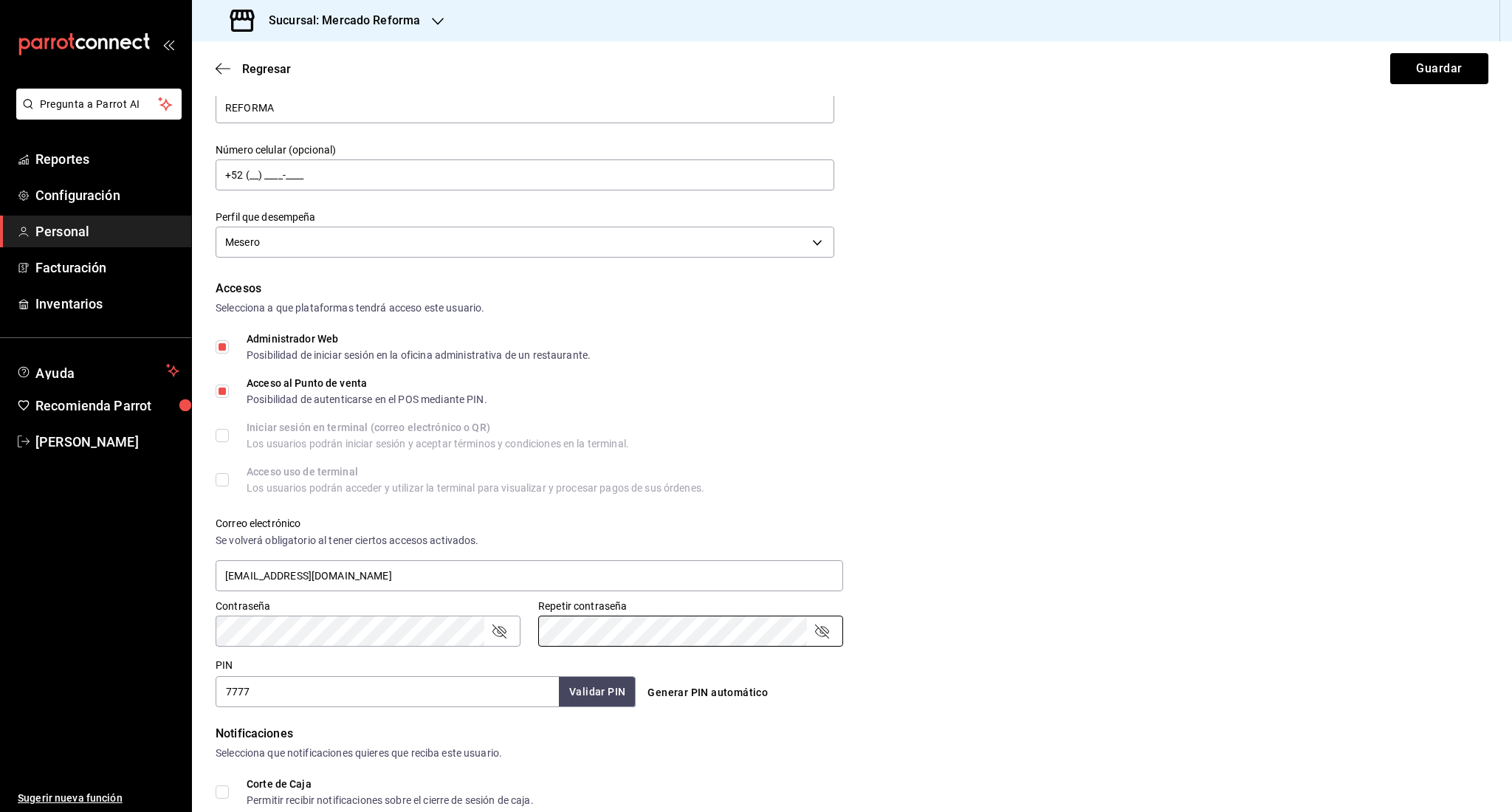
click at [499, 626] on icon "passwordField" at bounding box center [499, 631] width 17 height 17
click at [960, 499] on div "Correo electrónico Se volverá obligatorio al tener ciertos accesos activados. […" at bounding box center [842, 546] width 1291 height 94
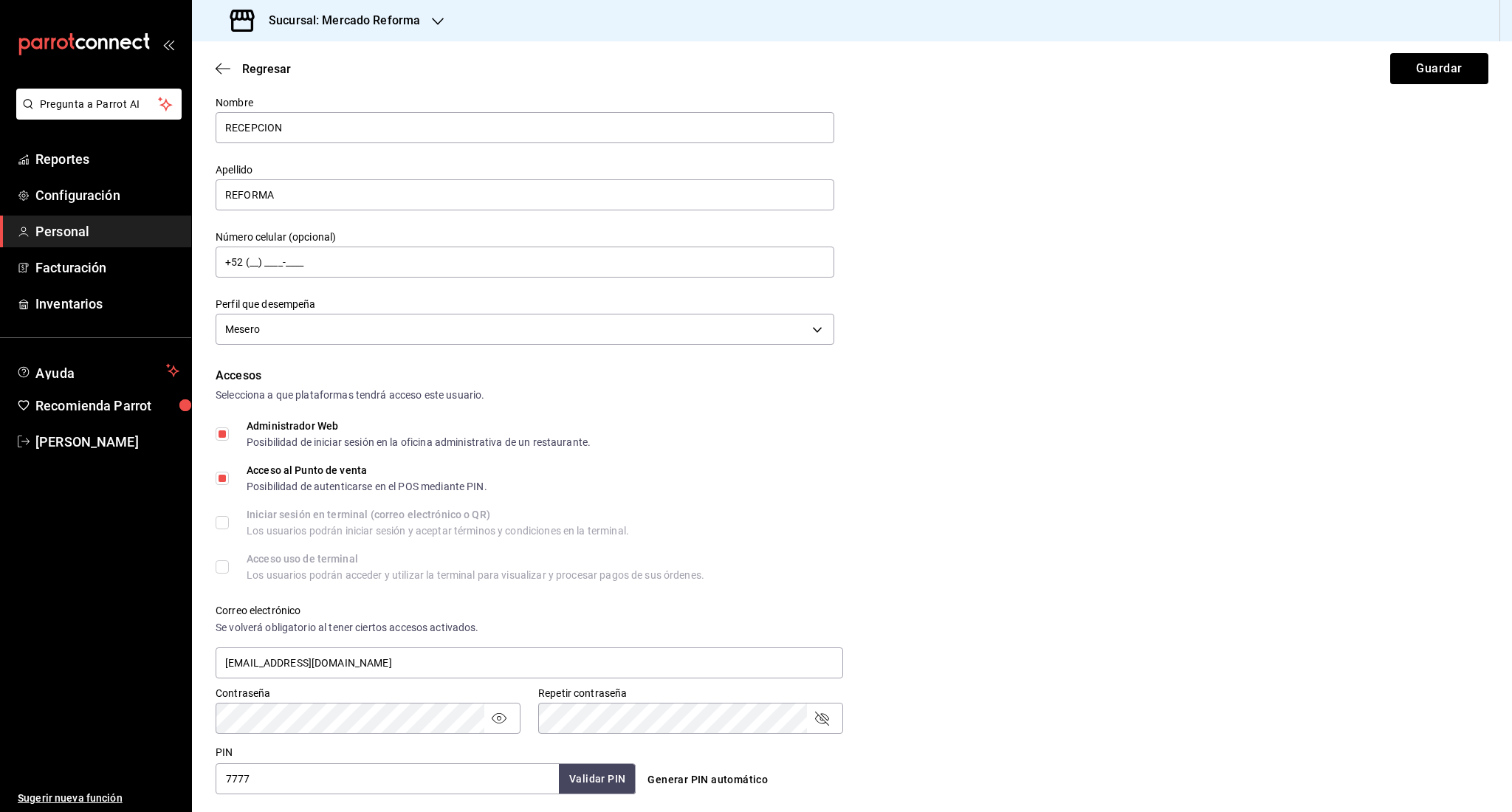
scroll to position [46, 0]
click at [1413, 73] on button "Guardar" at bounding box center [1439, 69] width 98 height 31
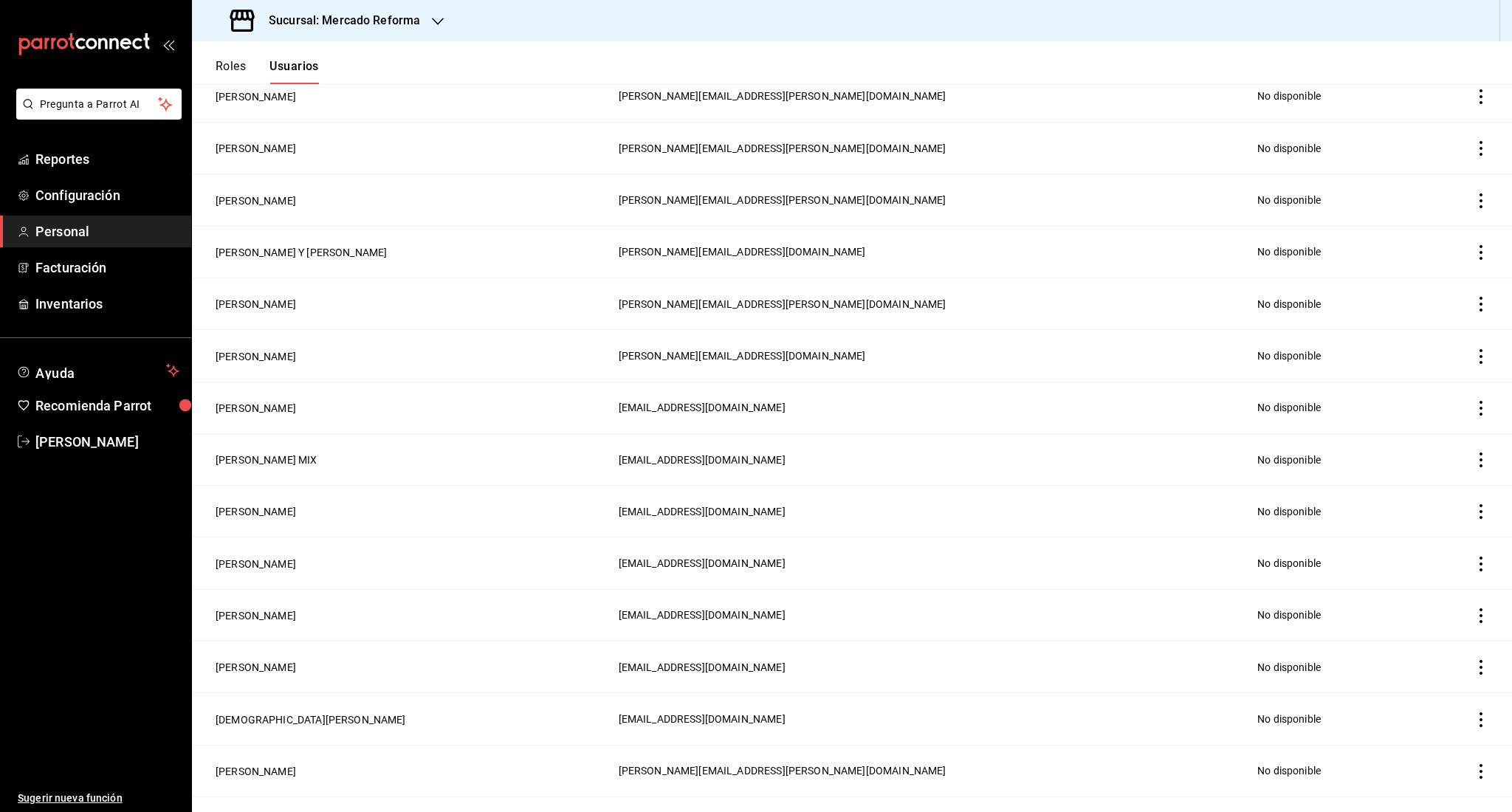
scroll to position [481, 0]
